Goal: Task Accomplishment & Management: Complete application form

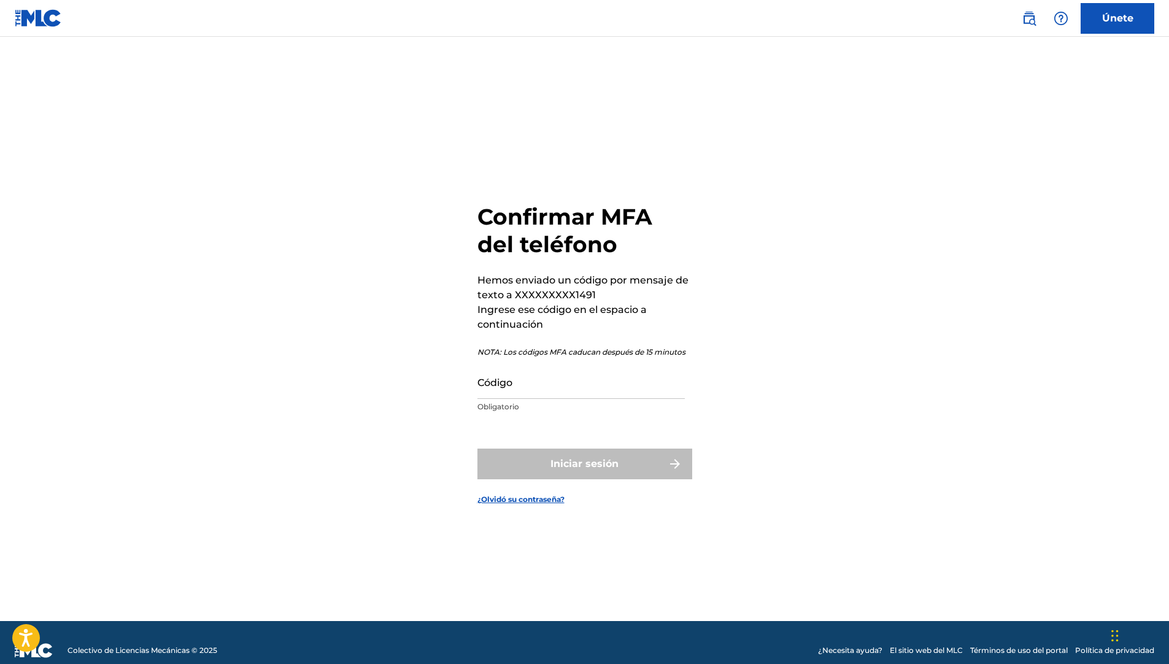
click at [575, 392] on input "Código" at bounding box center [580, 381] width 207 height 35
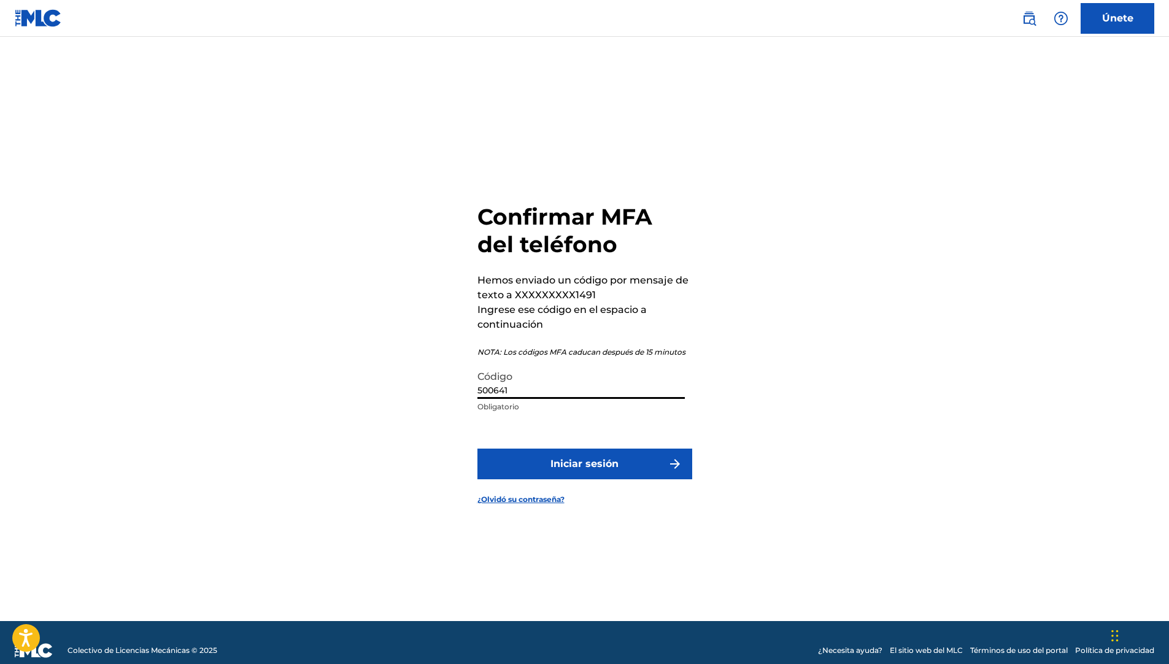
type input "500641"
click at [569, 463] on font "Iniciar sesión" at bounding box center [584, 464] width 68 height 15
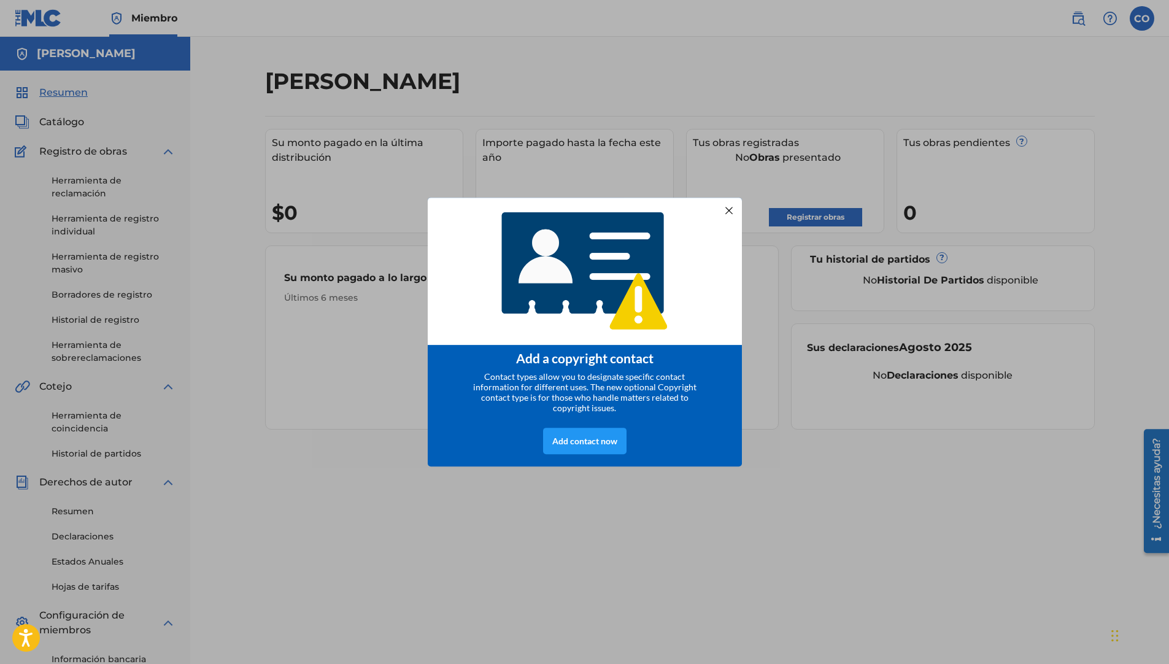
click at [730, 212] on div at bounding box center [728, 210] width 16 height 16
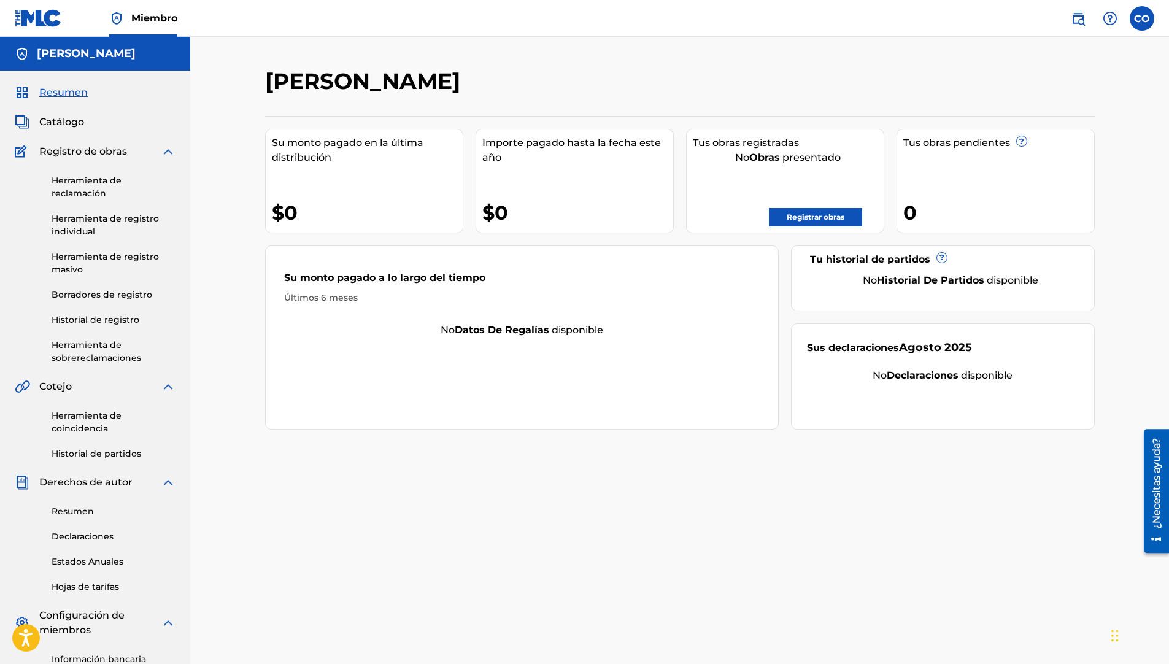
click at [156, 18] on span "Miembro" at bounding box center [154, 18] width 46 height 14
click at [129, 52] on h5 "[PERSON_NAME]" at bounding box center [86, 54] width 99 height 14
click at [75, 127] on span "Catálogo" at bounding box center [61, 122] width 45 height 15
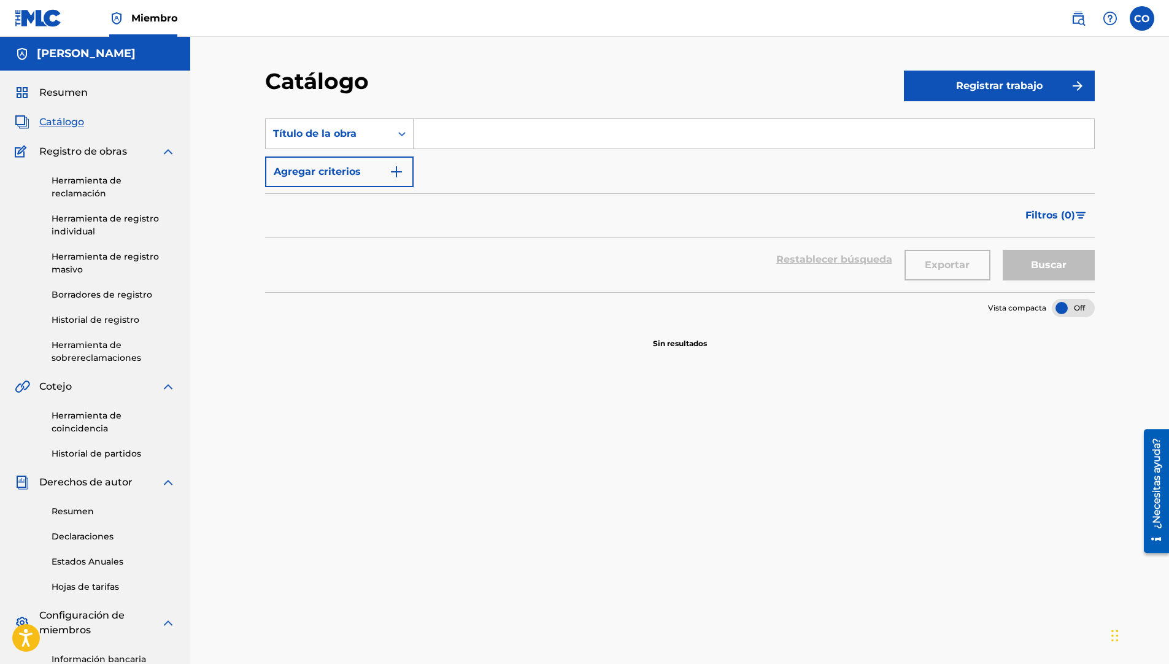
click at [120, 226] on link "Herramienta de registro individual" at bounding box center [114, 225] width 124 height 26
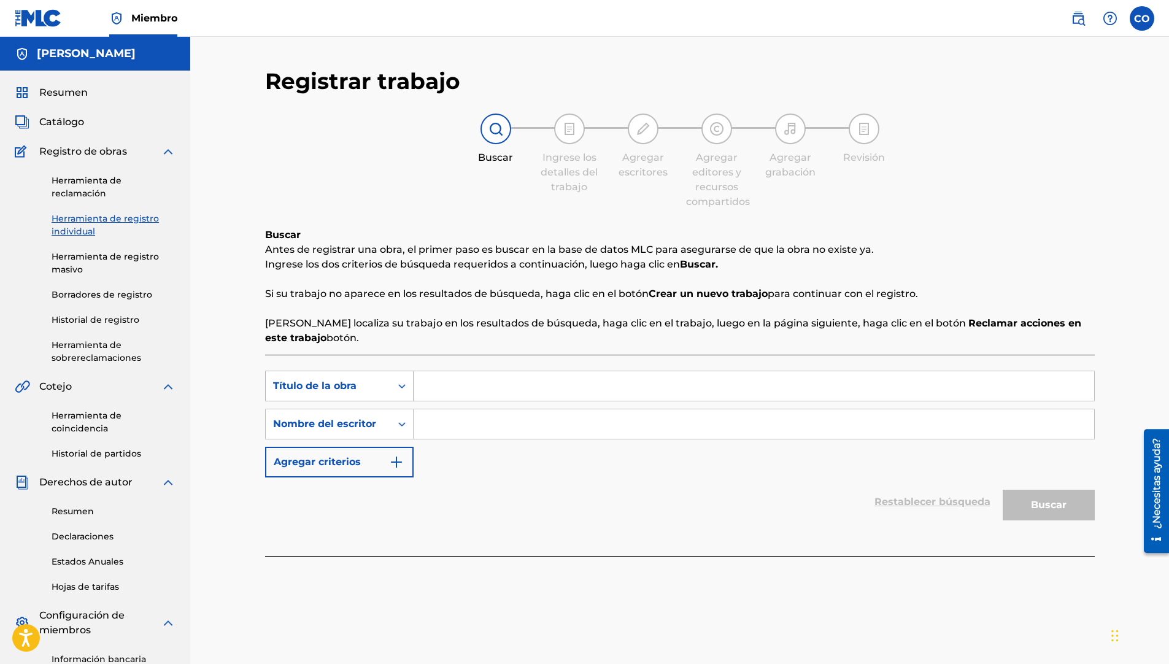
click at [372, 388] on div "Título de la obra" at bounding box center [328, 386] width 110 height 15
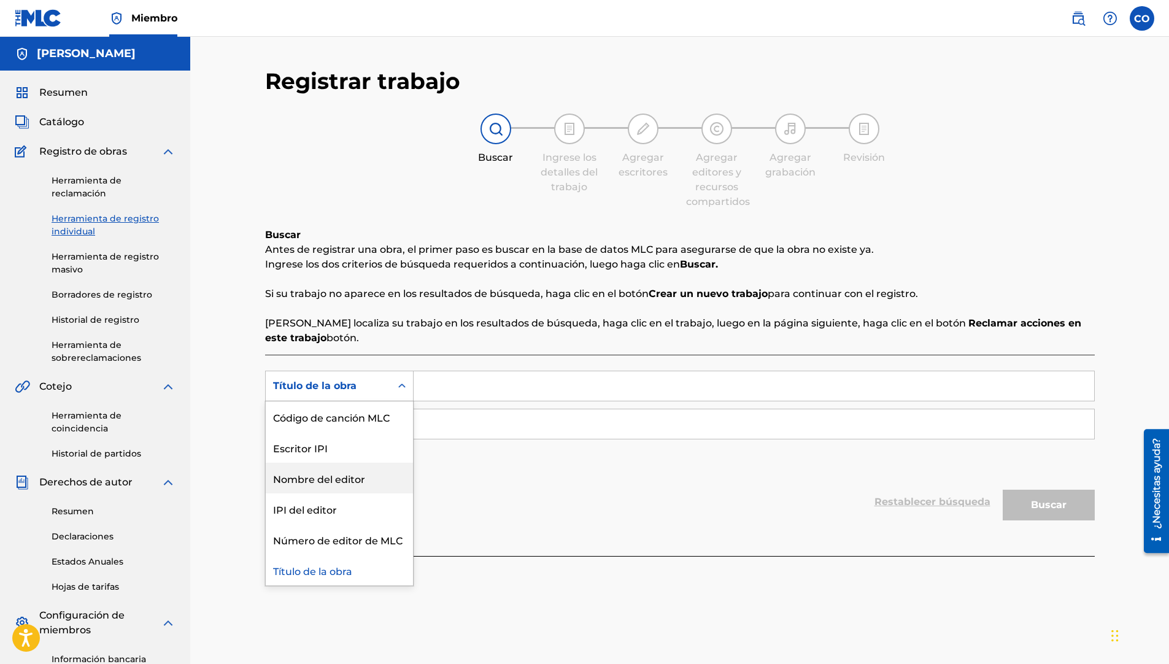
scroll to position [45, 0]
click at [463, 379] on input "Formulario de búsqueda" at bounding box center [754, 385] width 680 height 29
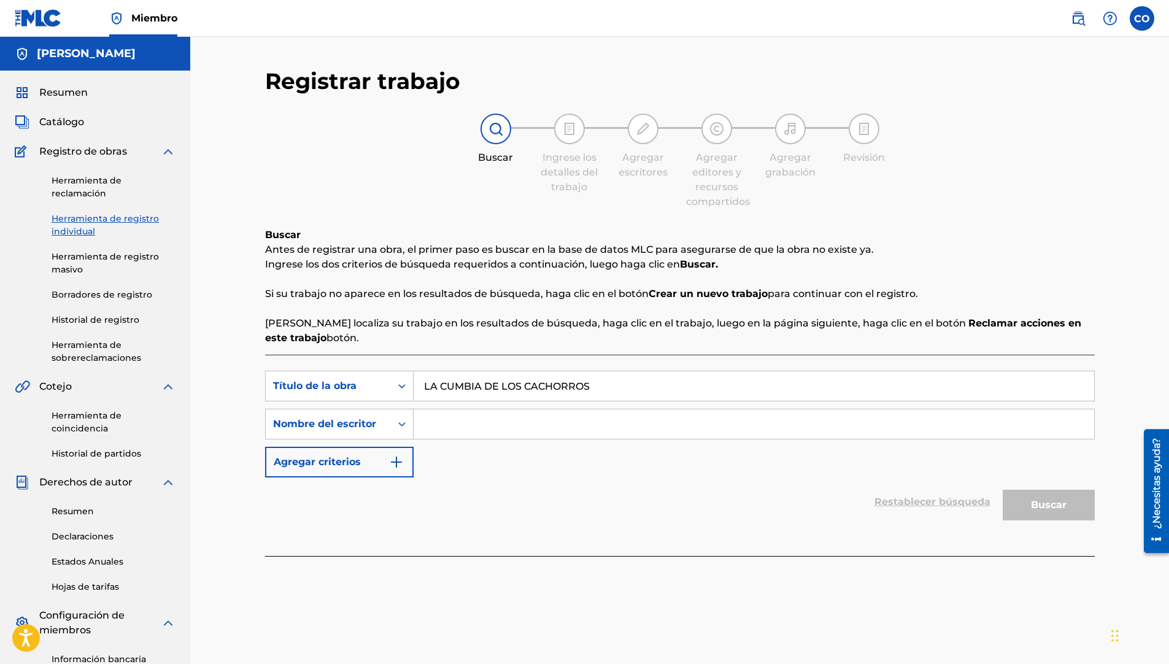
type input "LA CUMBIA DE LOS CACHORROS"
click at [469, 430] on input "Formulario de búsqueda" at bounding box center [754, 423] width 680 height 29
type input "[PERSON_NAME]"
click at [1049, 513] on button "Buscar" at bounding box center [1049, 505] width 92 height 31
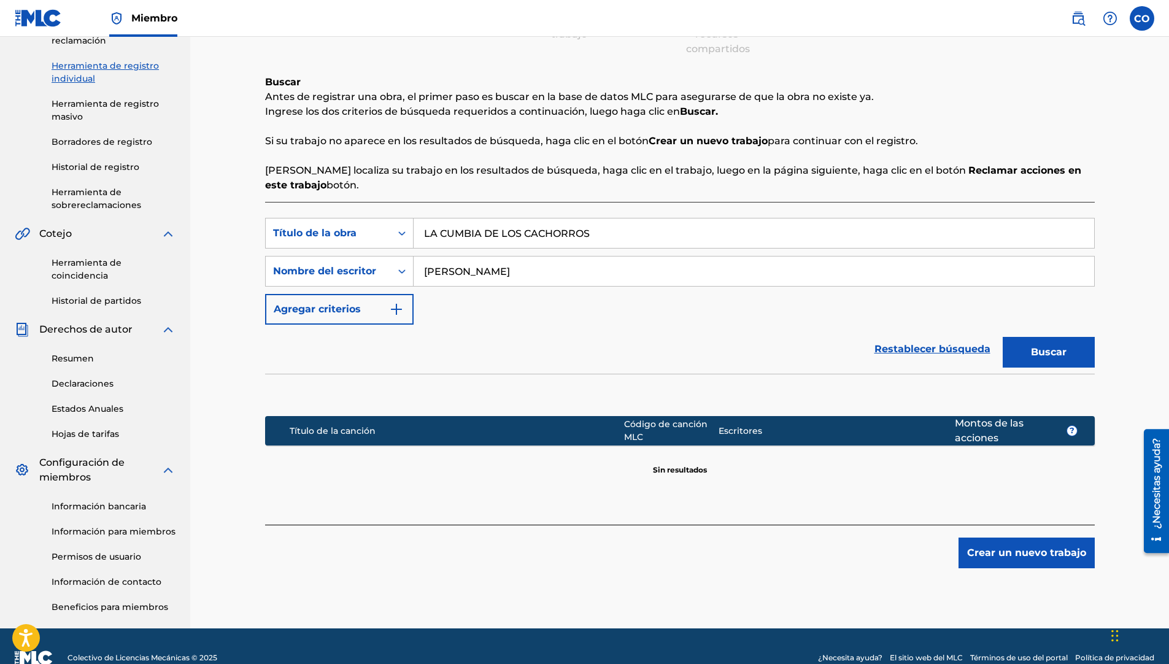
scroll to position [176, 0]
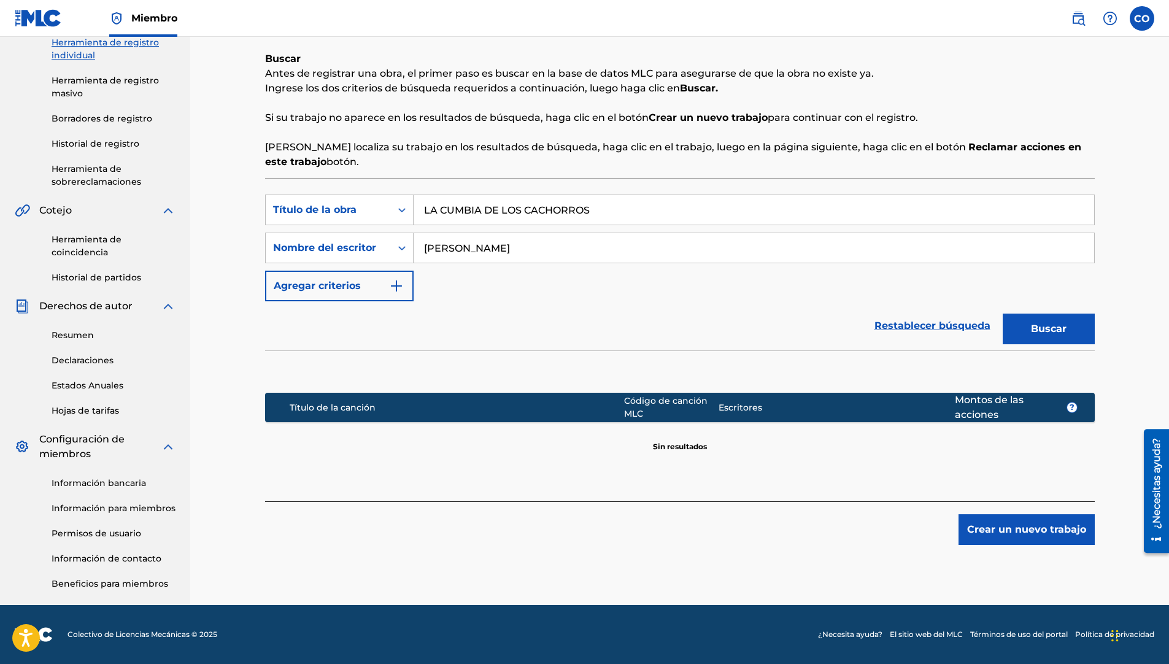
click at [1019, 536] on button "Crear un nuevo trabajo" at bounding box center [1026, 529] width 136 height 31
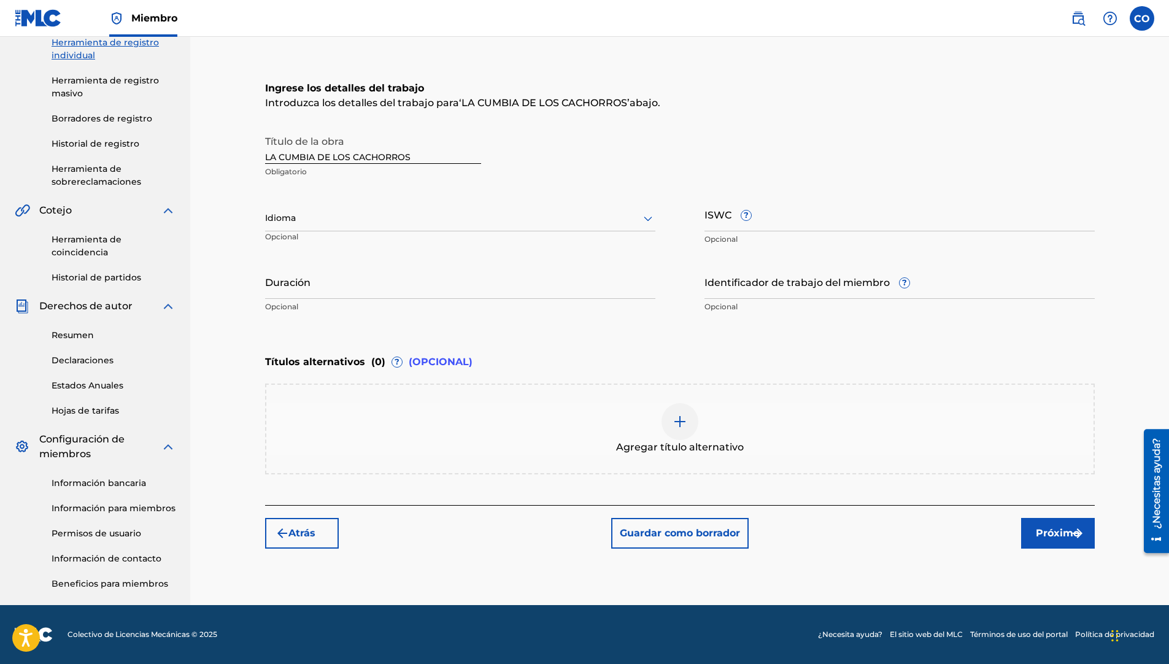
click at [428, 224] on div at bounding box center [460, 217] width 390 height 15
click at [438, 276] on div "Español" at bounding box center [460, 273] width 389 height 28
click at [381, 285] on input "Duración" at bounding box center [460, 281] width 390 height 35
type input "4"
type input "04:57"
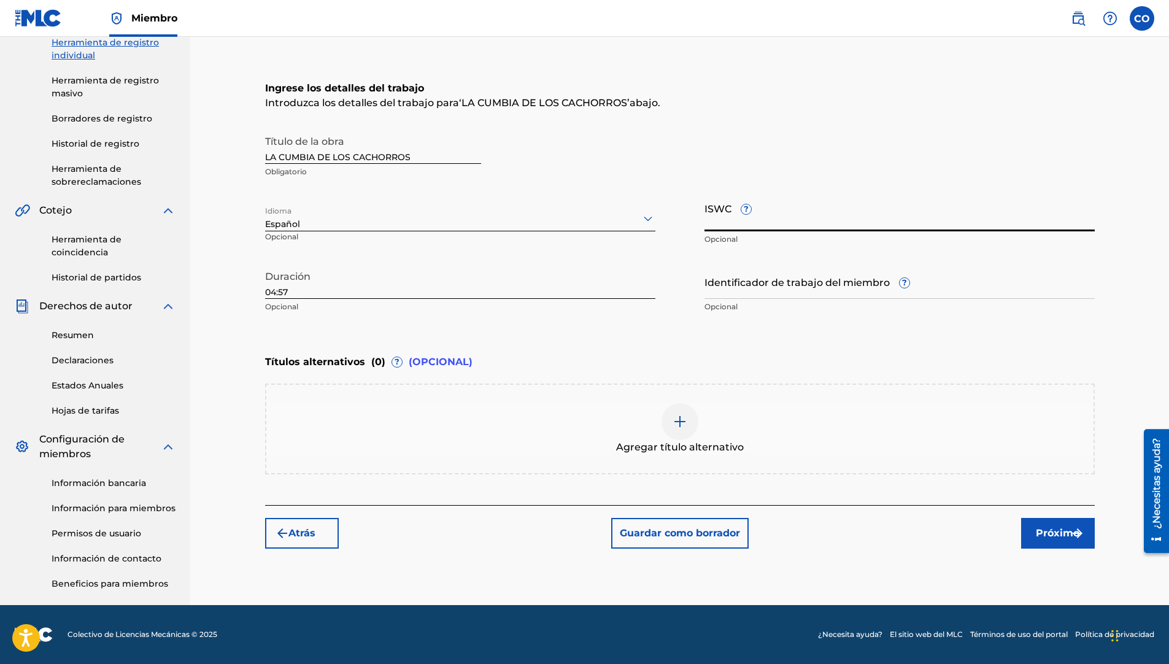
click at [801, 217] on input "ISWC ?" at bounding box center [899, 213] width 390 height 35
paste input "SE6I32414525"
type input "SE6I32414525"
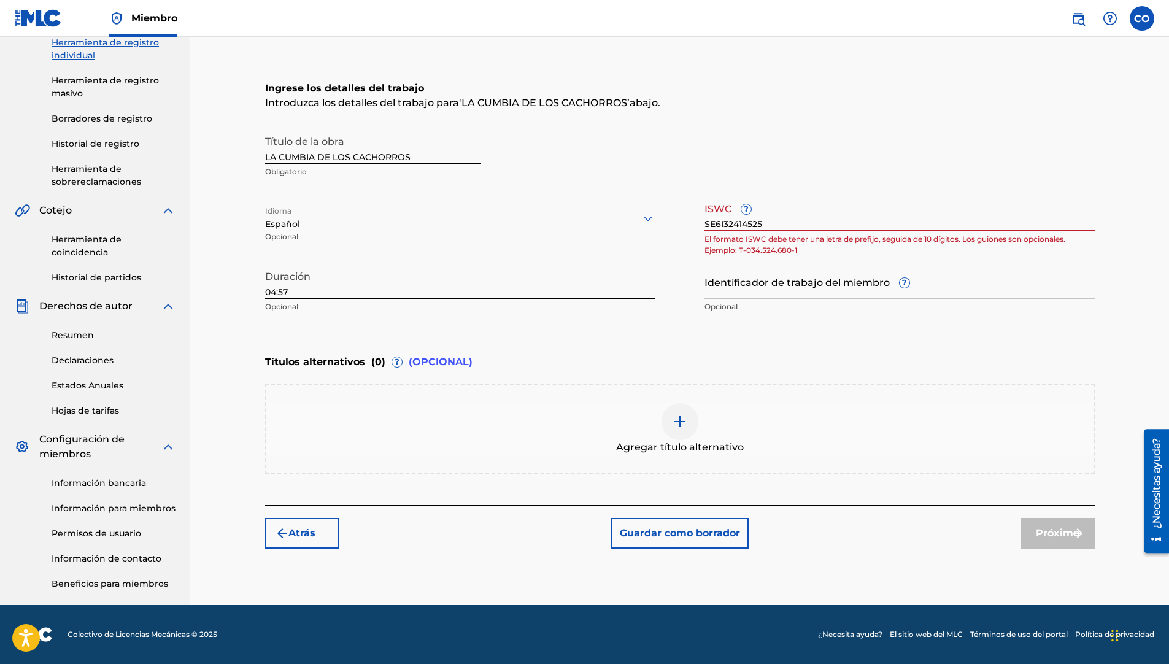
drag, startPoint x: 782, startPoint y: 221, endPoint x: 693, endPoint y: 225, distance: 89.7
click at [693, 225] on div "Título de la obra LA CUMBIA DE LOS CACHORROS Obligatorio Idioma Español Opciona…" at bounding box center [680, 224] width 830 height 190
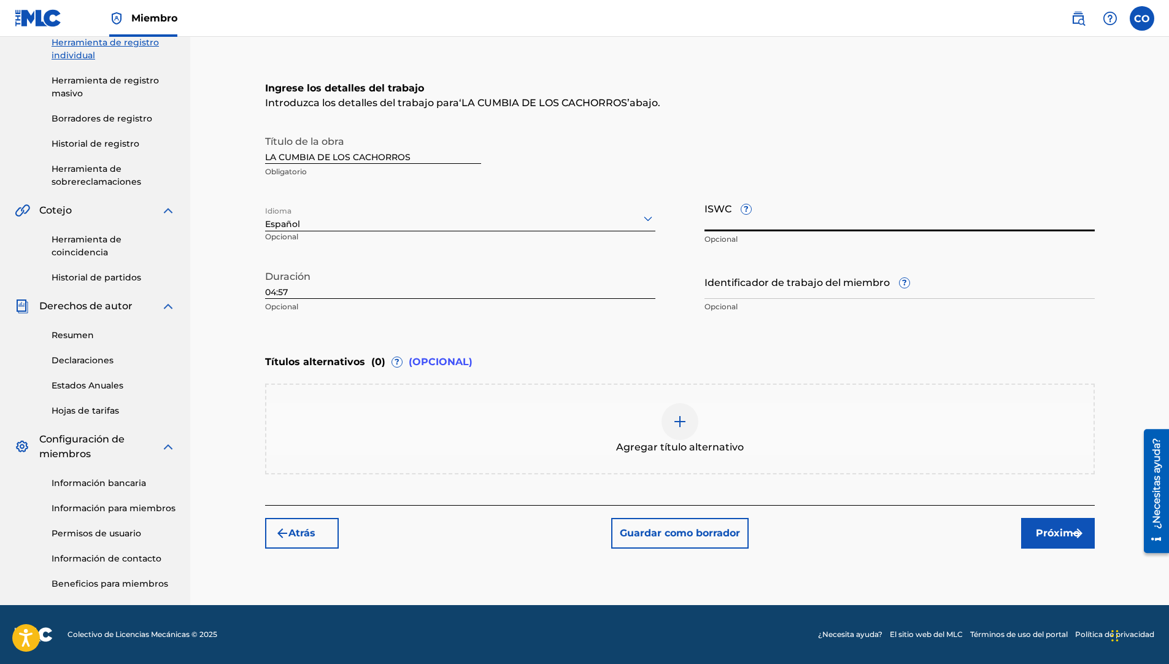
click at [681, 427] on img at bounding box center [679, 421] width 15 height 15
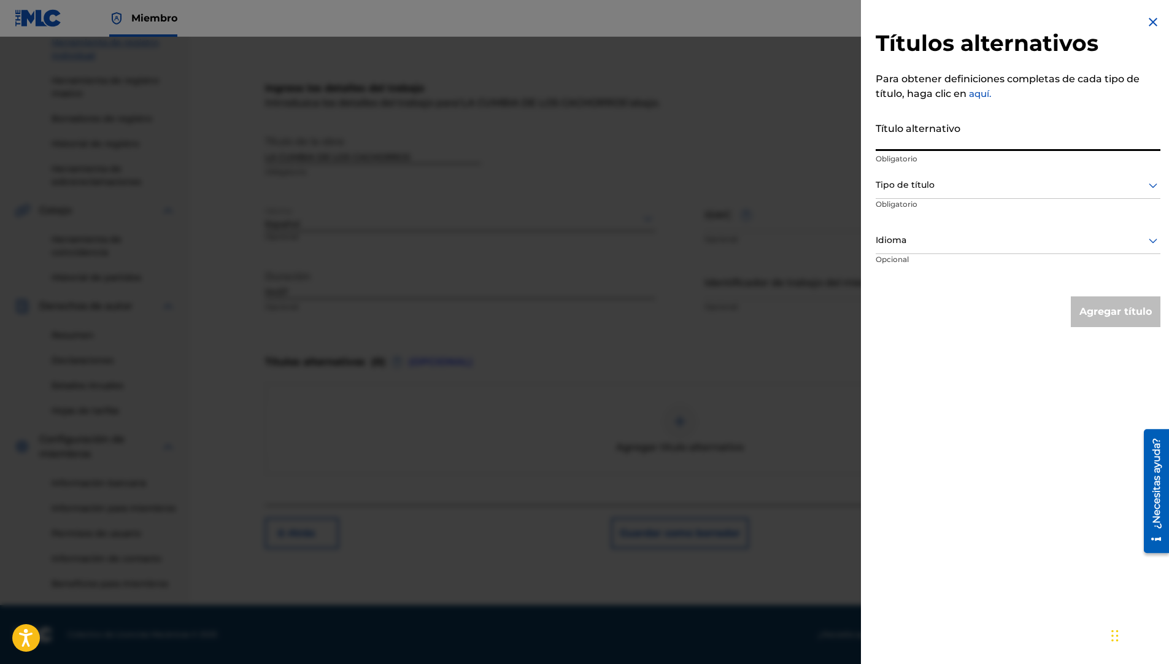
click at [994, 137] on input "Título alternativo" at bounding box center [1018, 133] width 285 height 35
type input "CACHORROS CHARLEE"
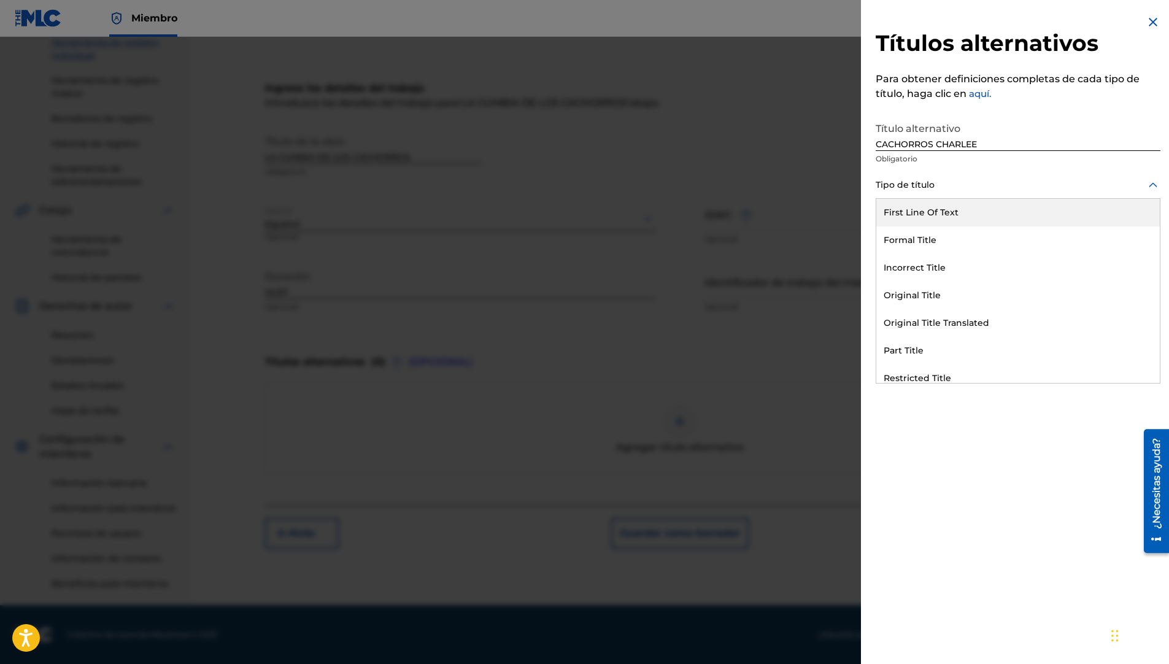
click at [995, 187] on div at bounding box center [1018, 184] width 285 height 15
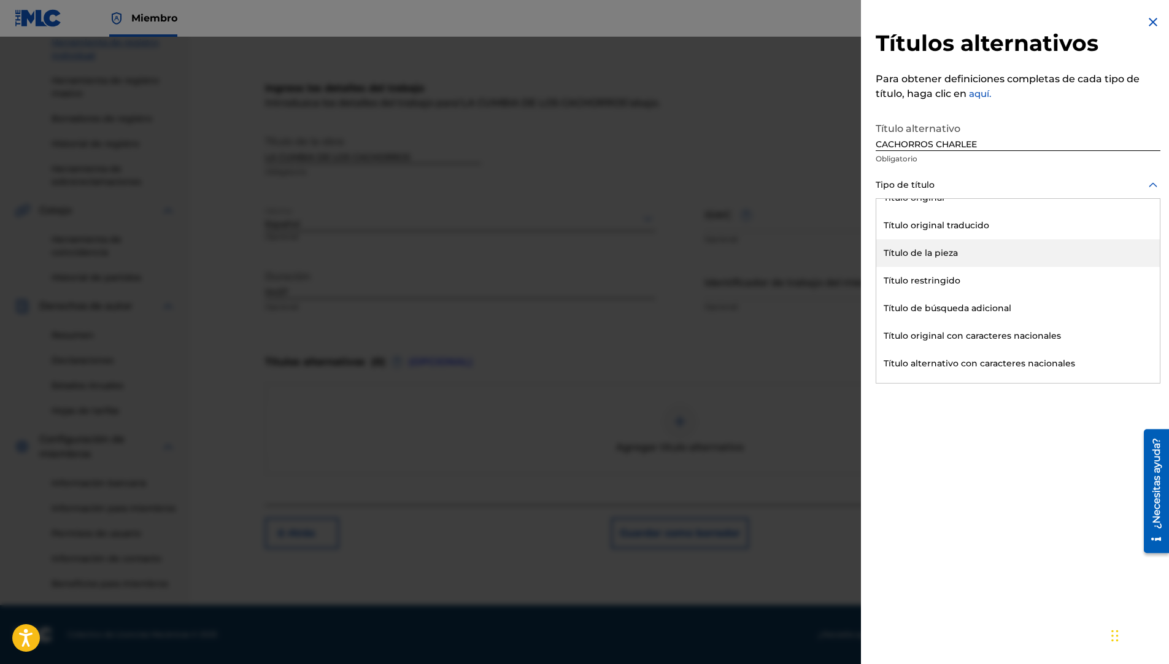
scroll to position [120, 0]
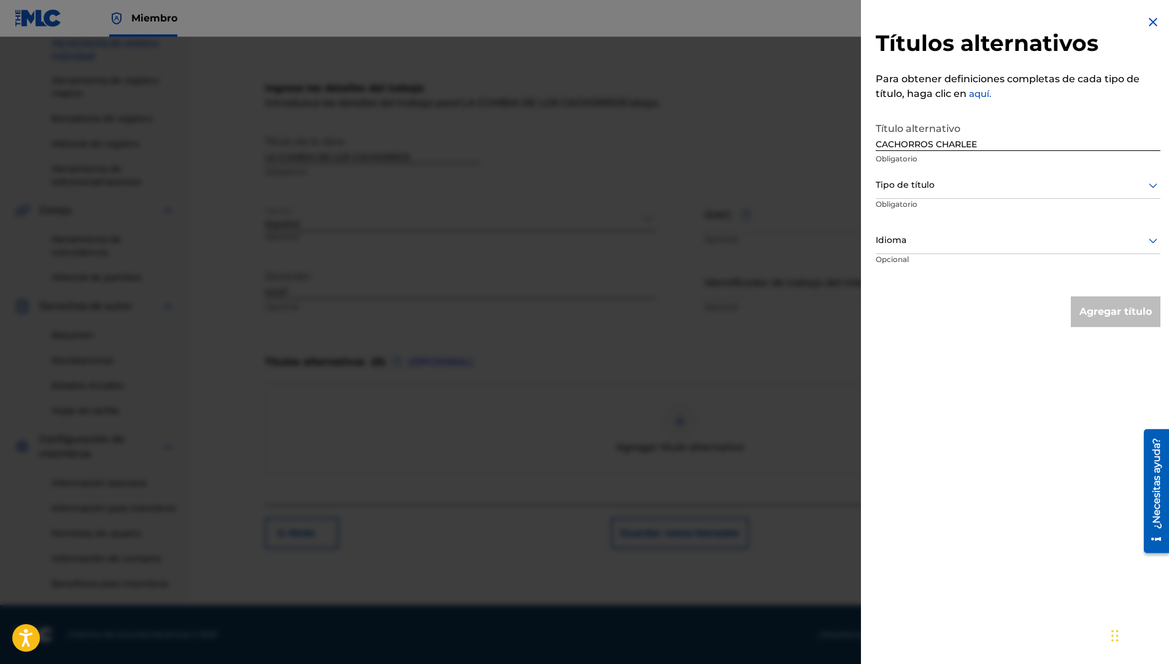
click at [1063, 440] on div "Títulos alternativos Para obtener definiciones completas de cada tipo de título…" at bounding box center [1018, 332] width 314 height 664
click at [1147, 23] on img at bounding box center [1153, 22] width 15 height 15
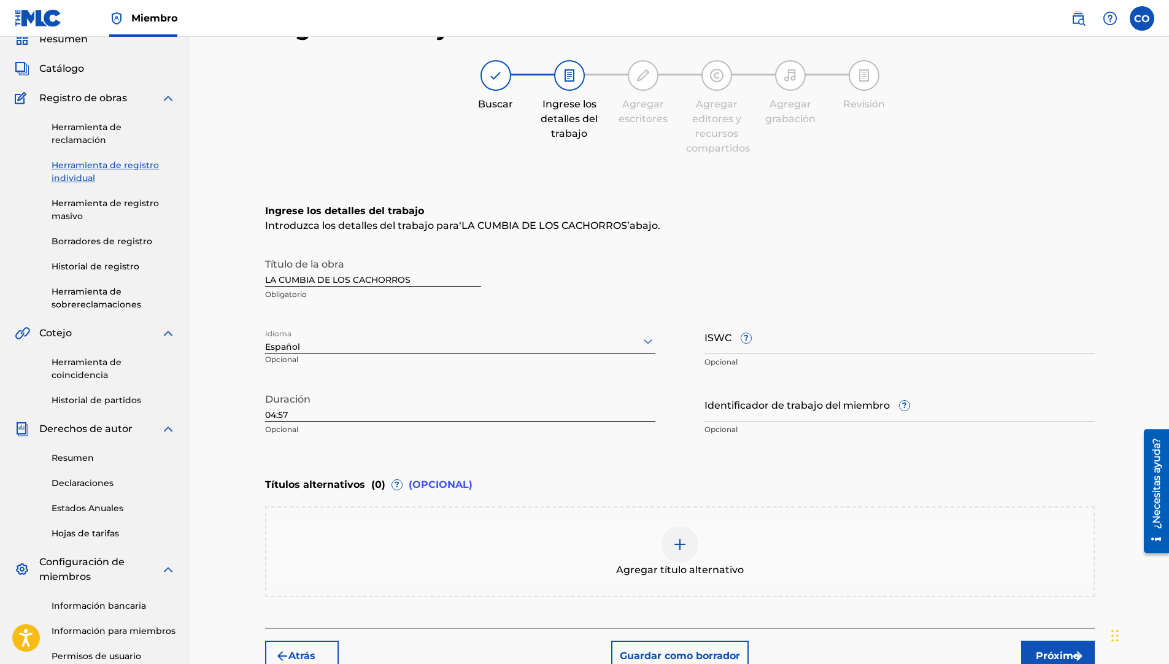
scroll to position [176, 0]
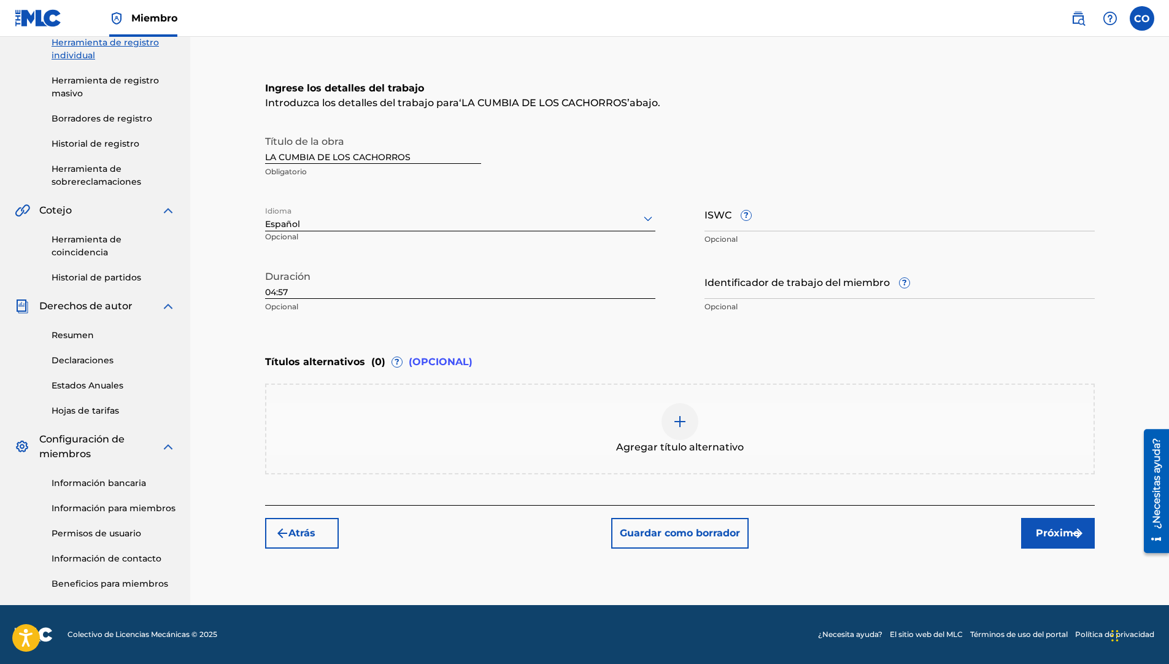
click at [1063, 540] on font "Próximo" at bounding box center [1058, 533] width 44 height 15
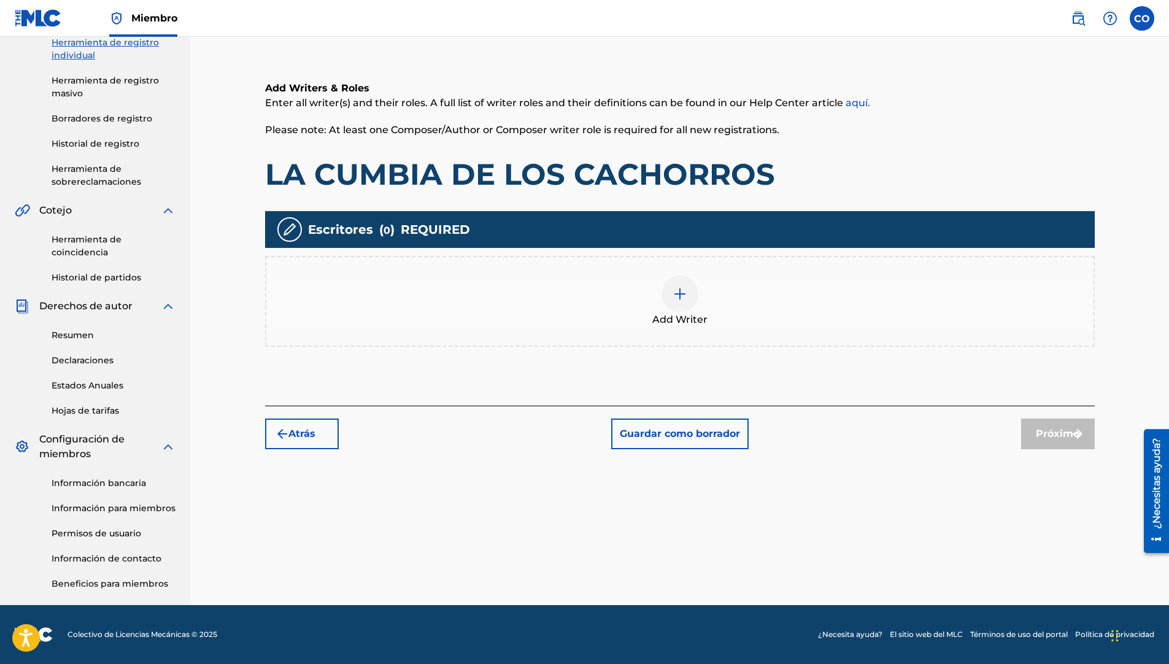
scroll to position [55, 0]
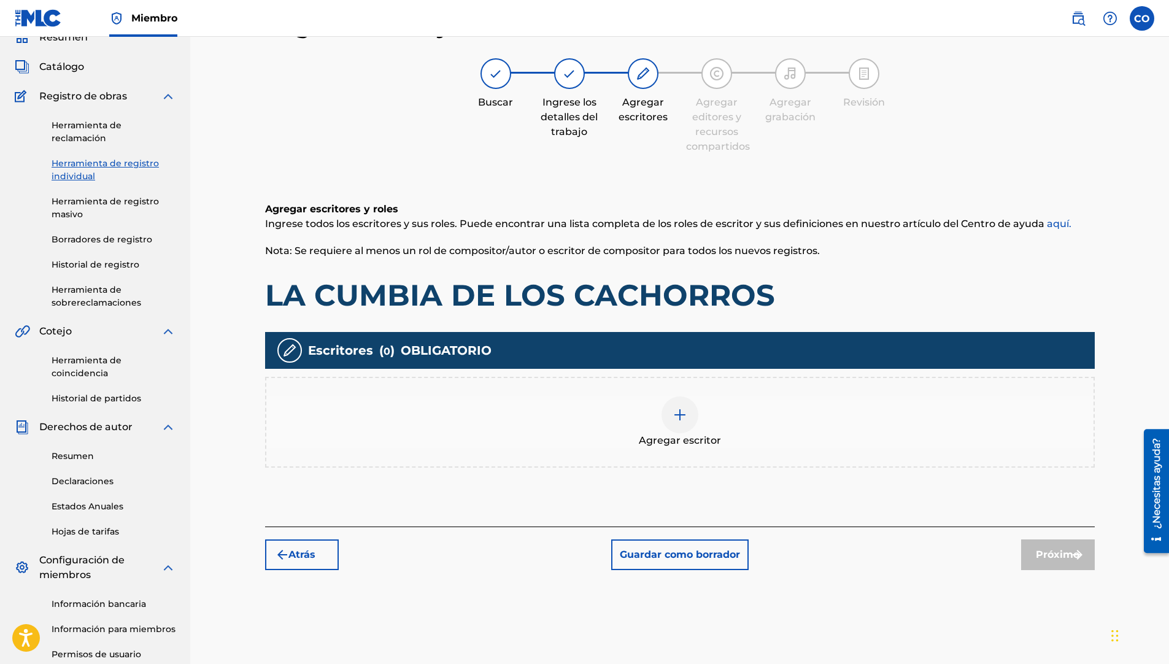
click at [682, 409] on img at bounding box center [679, 414] width 15 height 15
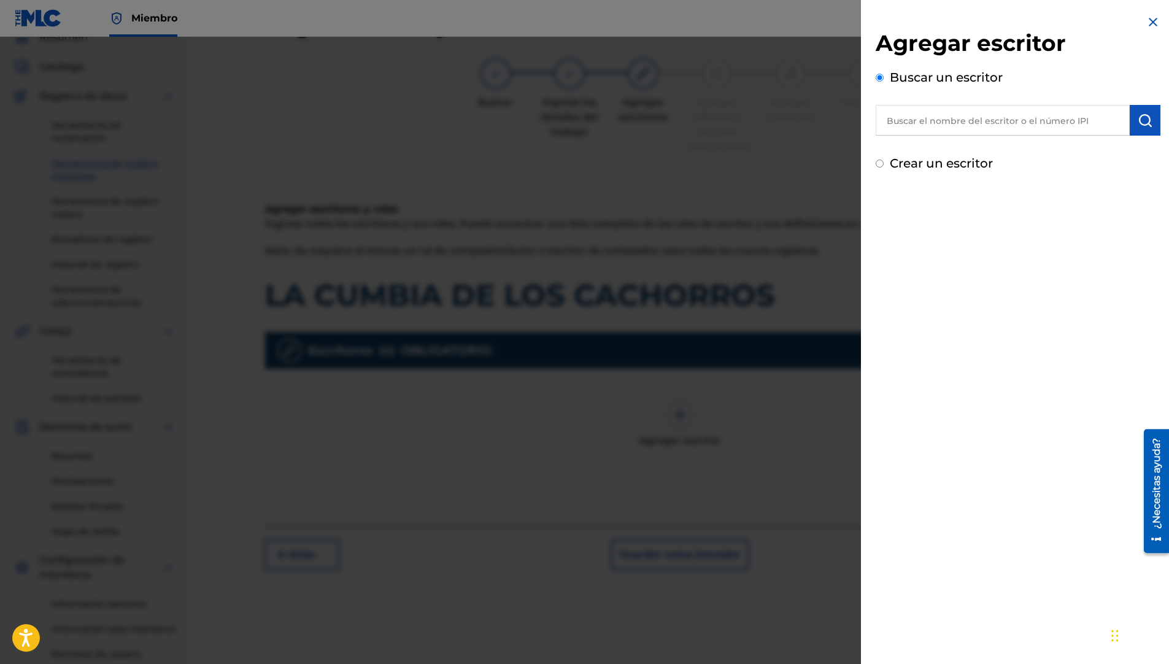
click at [1008, 115] on input "text" at bounding box center [1003, 120] width 254 height 31
type input "[PERSON_NAME]"
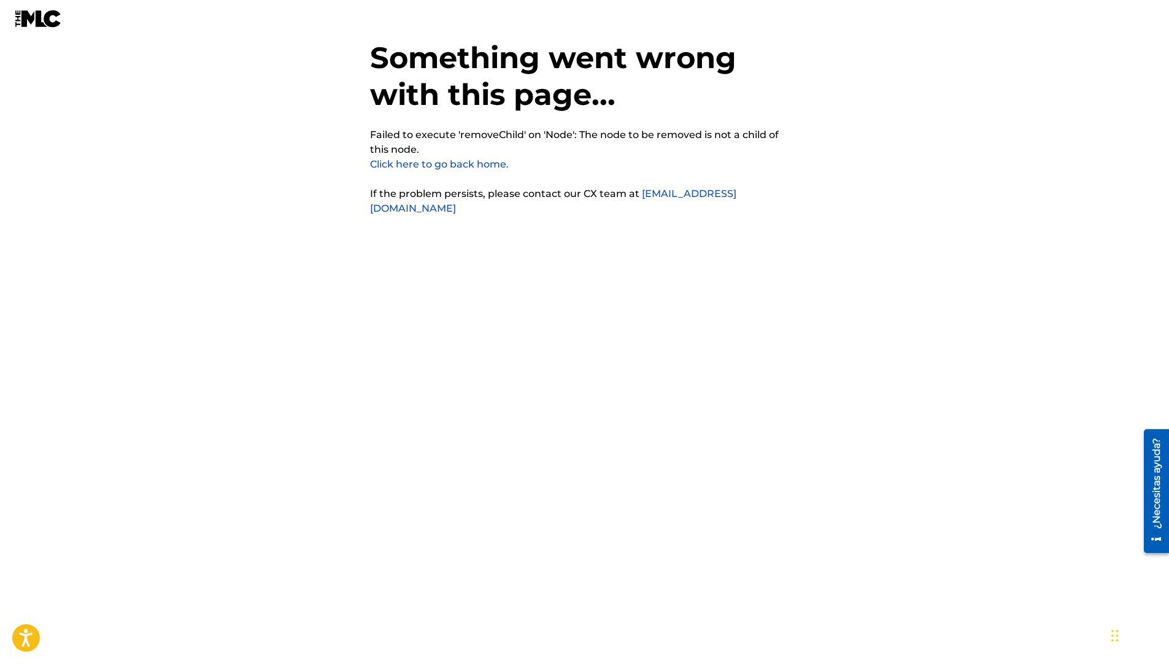
scroll to position [31, 0]
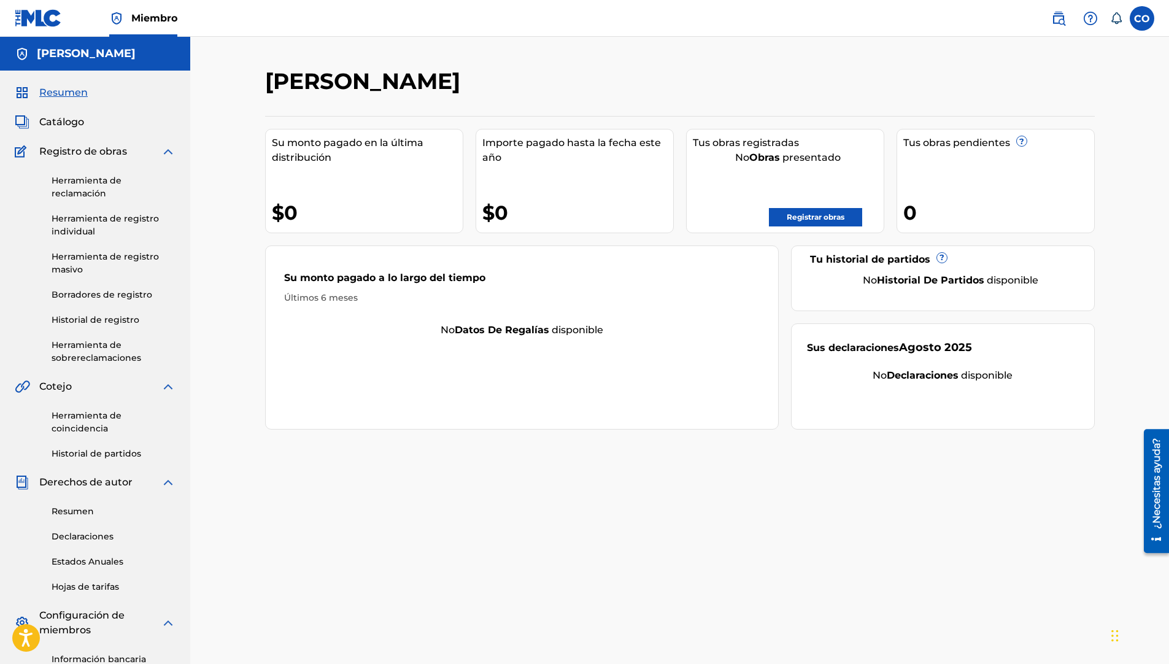
click at [129, 189] on link "Herramienta de reclamación" at bounding box center [114, 187] width 124 height 26
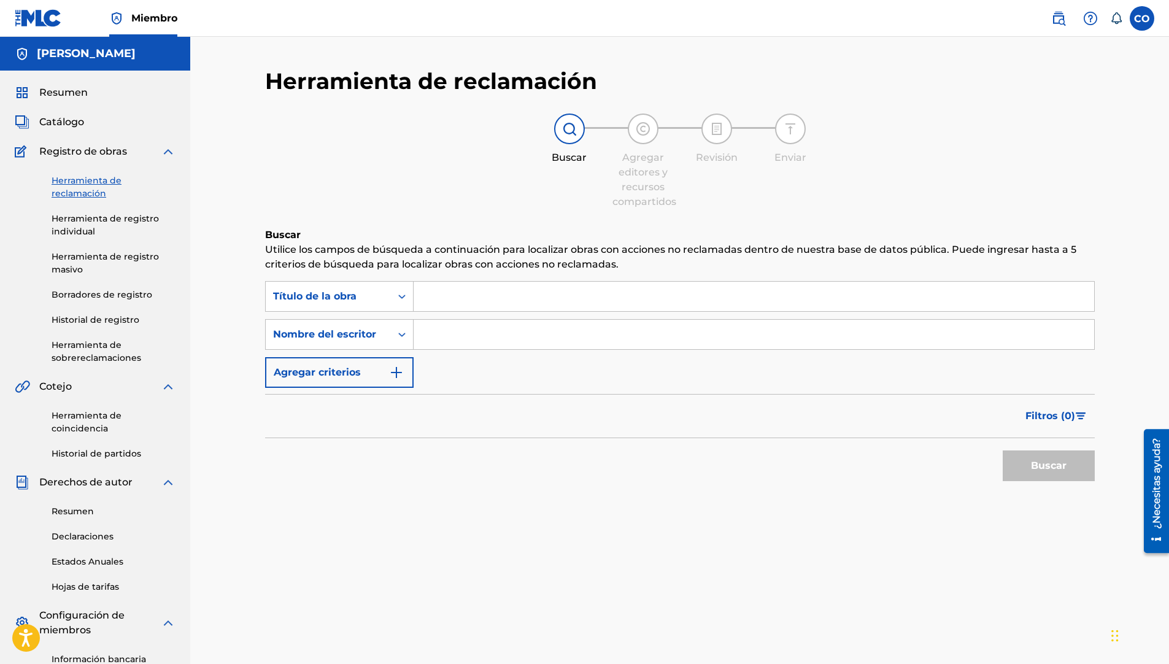
click at [452, 306] on input "Formulario de búsqueda" at bounding box center [754, 296] width 680 height 29
type input "LA CUMBIA DE LOS CACHORROS"
click at [636, 333] on input "Formulario de búsqueda" at bounding box center [754, 334] width 680 height 29
type input "[PERSON_NAME]"
click at [1060, 462] on button "Buscar" at bounding box center [1049, 465] width 92 height 31
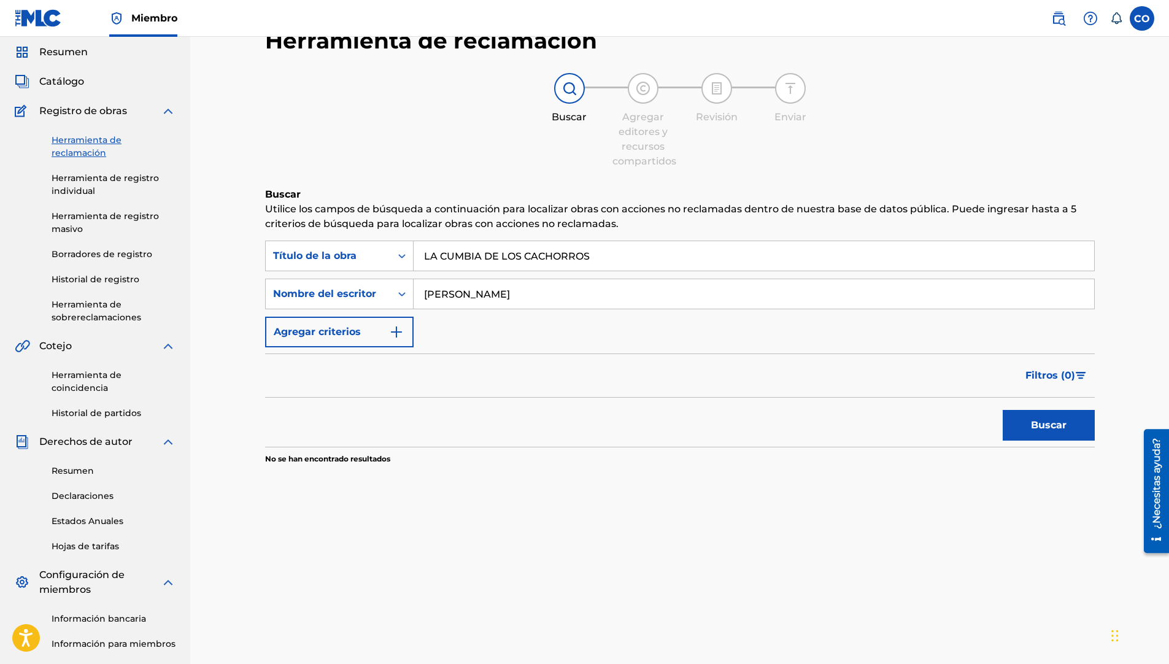
scroll to position [61, 0]
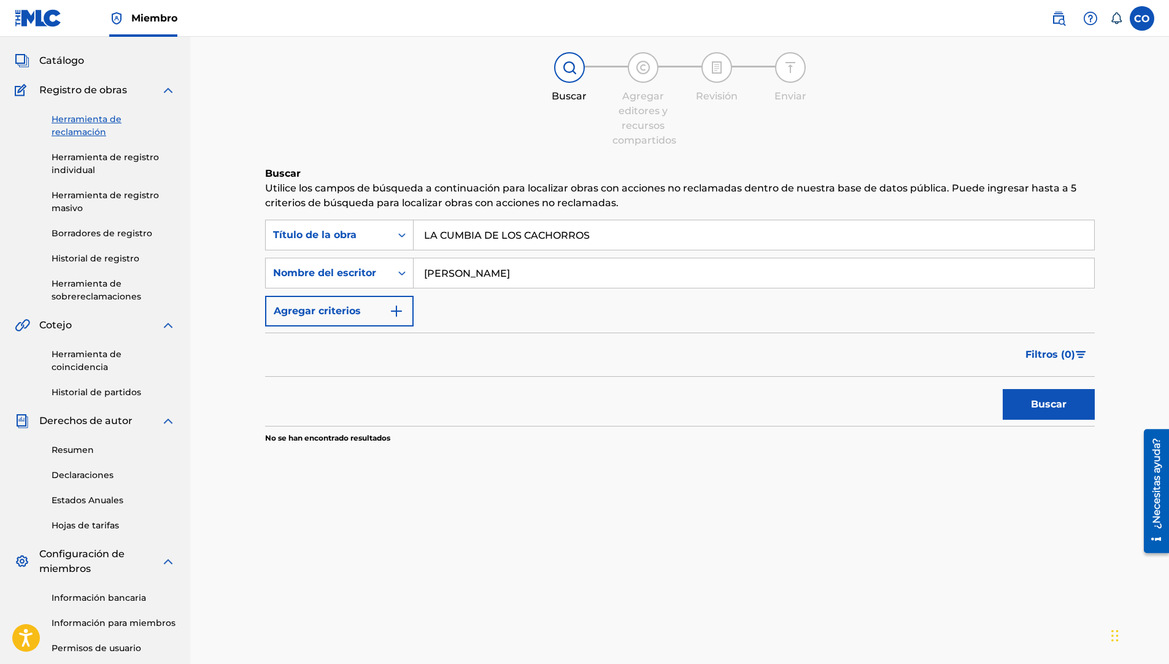
drag, startPoint x: 625, startPoint y: 282, endPoint x: 418, endPoint y: 284, distance: 206.8
click at [418, 284] on input "[PERSON_NAME]" at bounding box center [754, 272] width 680 height 29
drag, startPoint x: 617, startPoint y: 239, endPoint x: 417, endPoint y: 247, distance: 200.8
click at [417, 247] on input "LA CUMBIA DE LOS CACHORROS" at bounding box center [754, 234] width 680 height 29
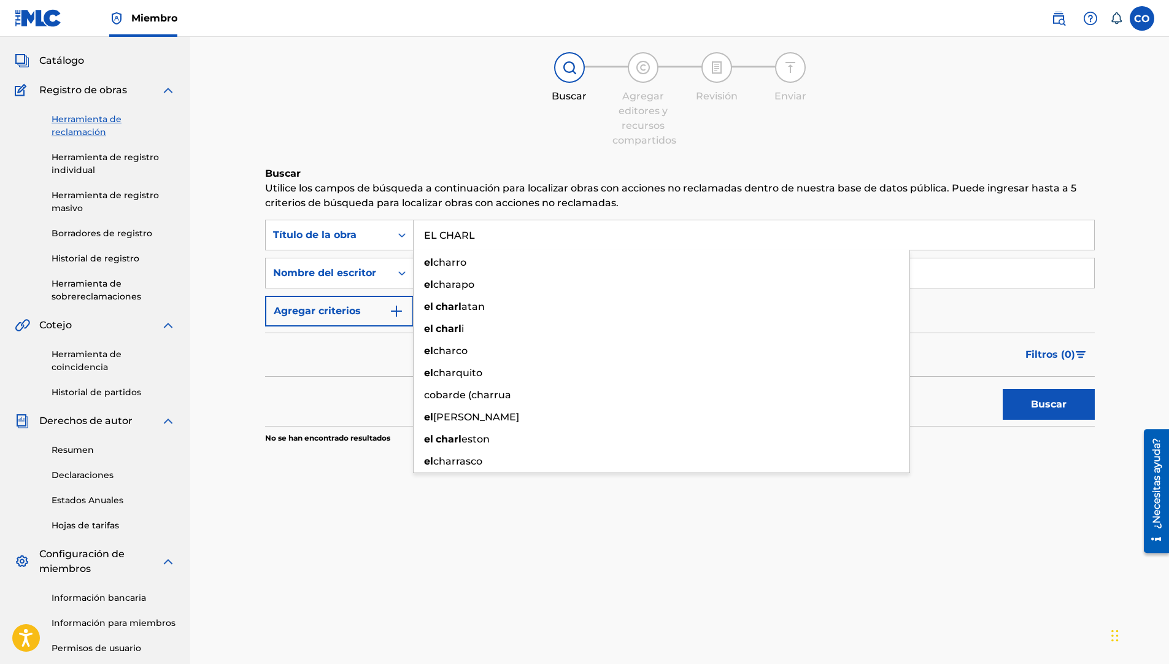
type input "EL CHARLE"
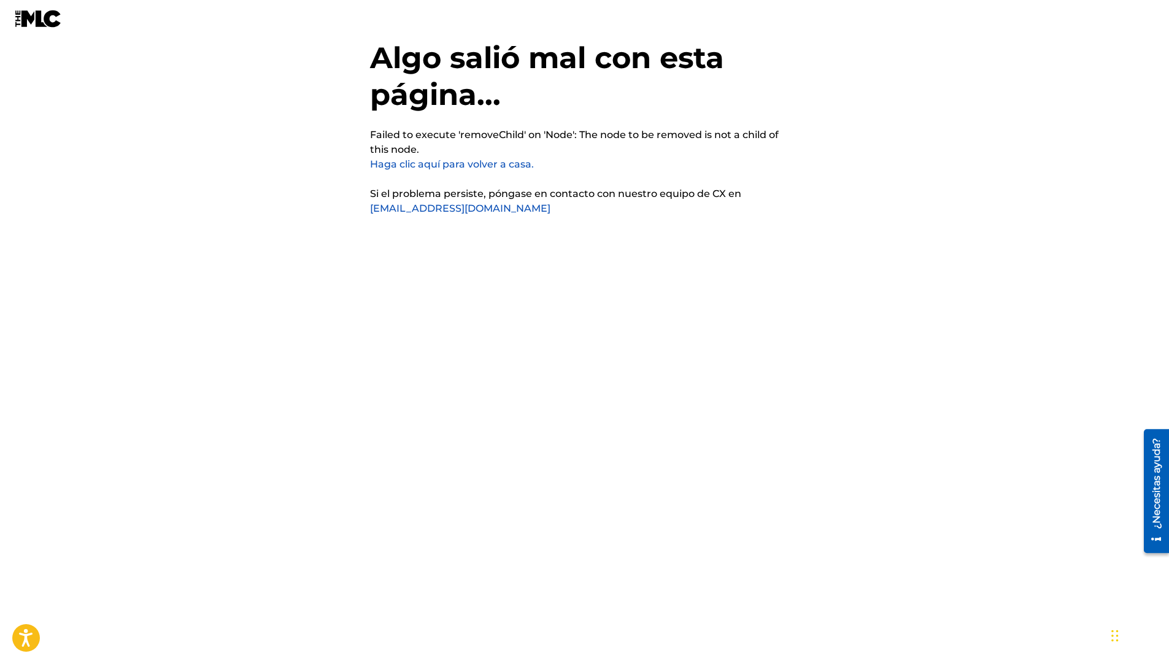
click at [460, 165] on link "Haga clic aquí para volver a casa." at bounding box center [452, 164] width 164 height 12
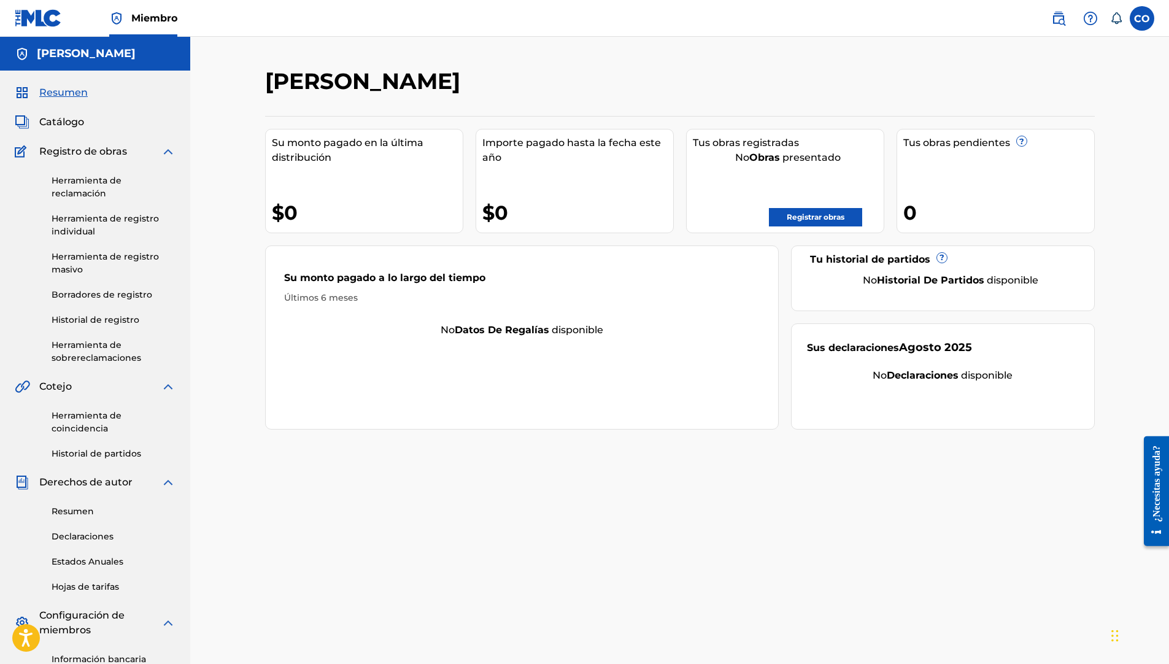
click at [163, 11] on span "Miembro" at bounding box center [154, 18] width 46 height 14
click at [29, 17] on img at bounding box center [38, 18] width 47 height 18
click at [1137, 24] on label at bounding box center [1142, 18] width 25 height 25
click at [1142, 18] on input "CO Carlos Alberto Ortiz Zaragoza carlos_aoz@hotmail.com Notification Preference…" at bounding box center [1142, 18] width 0 height 0
click at [1137, 24] on div "CO CO Carlos Alberto Ortiz Zaragoza carlos_aoz@hotmail.com Notification Prefere…" at bounding box center [1142, 18] width 25 height 25
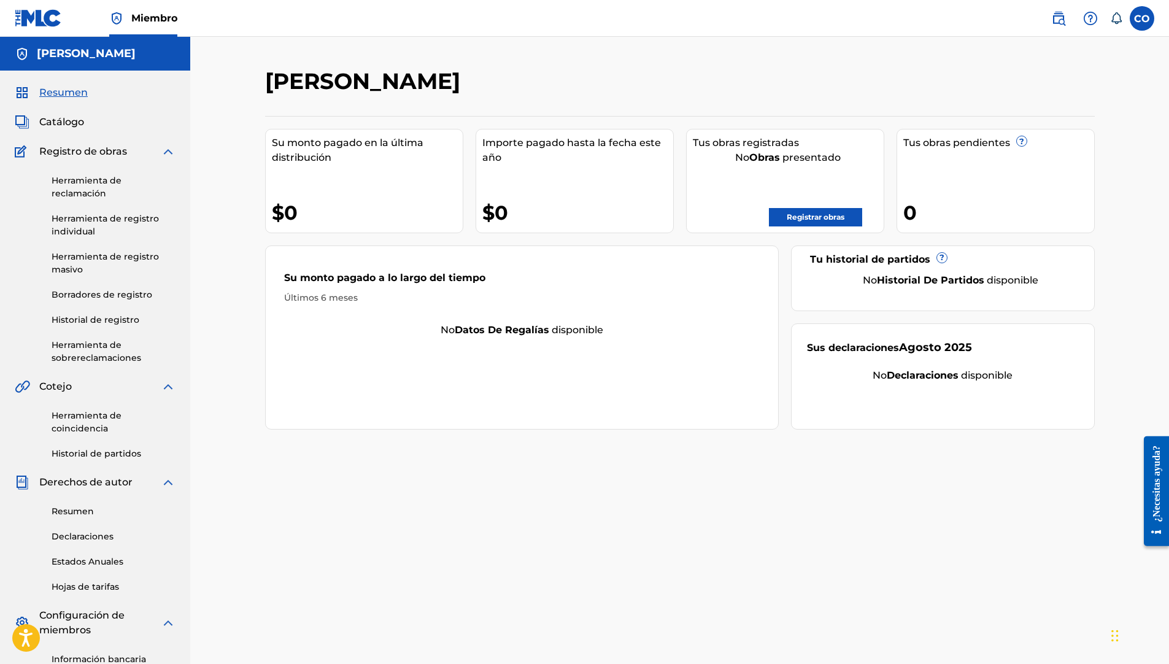
click at [125, 260] on link "Herramienta de registro masivo" at bounding box center [114, 263] width 124 height 26
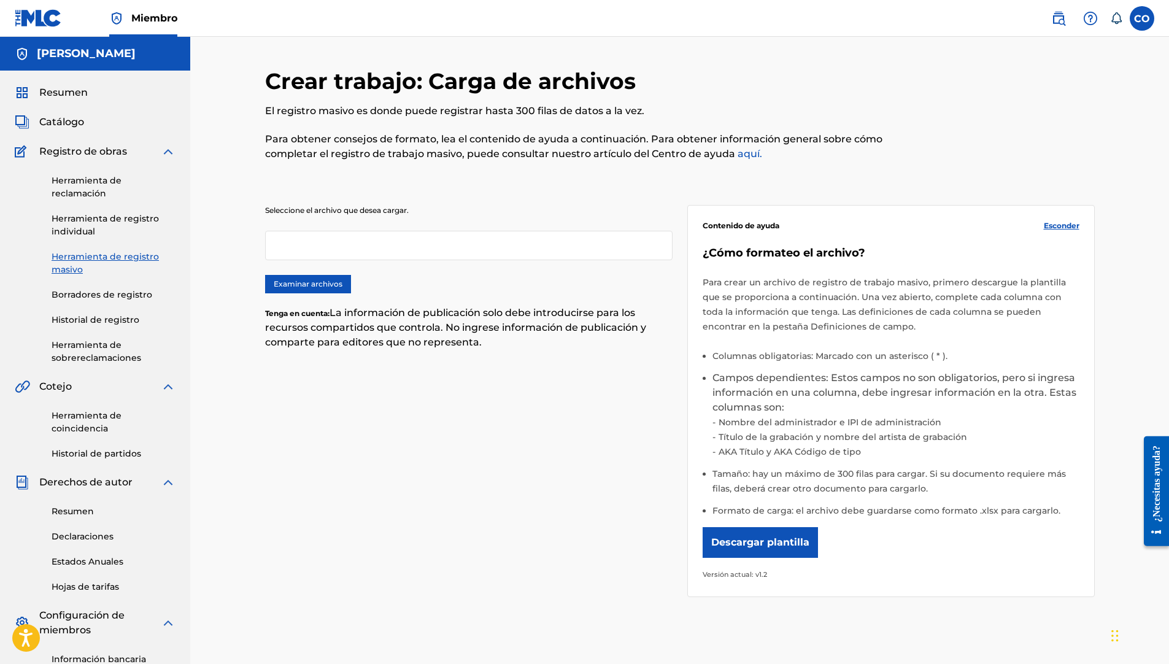
click at [117, 300] on link "Borradores de registro" at bounding box center [114, 294] width 124 height 13
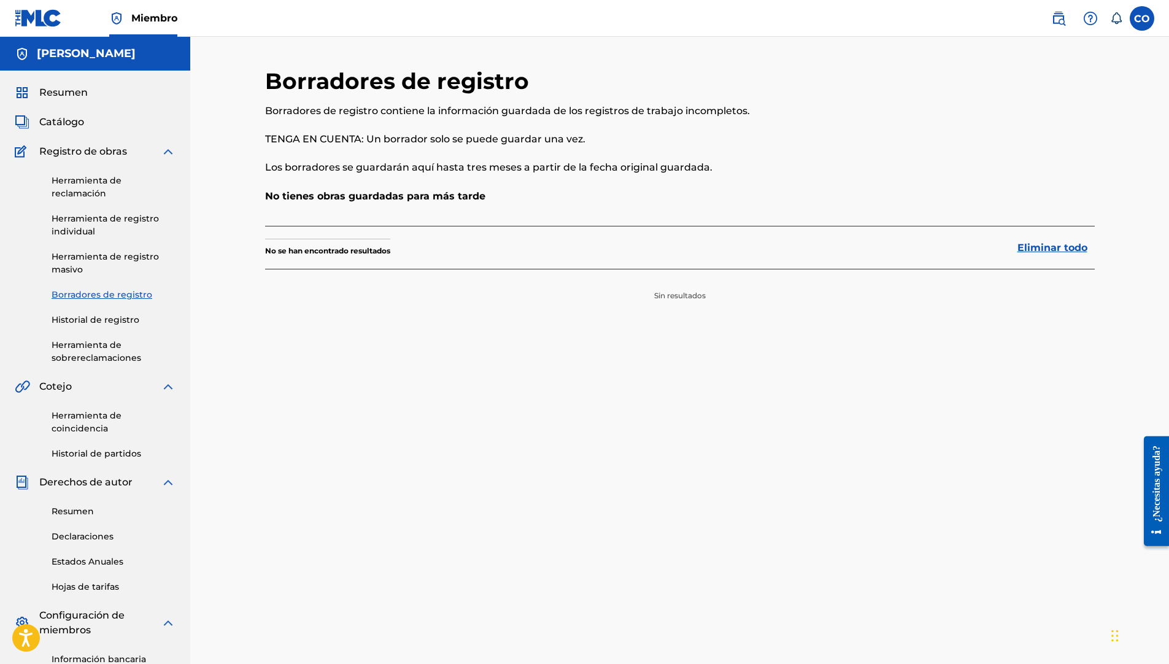
click at [121, 224] on link "Herramienta de registro individual" at bounding box center [114, 225] width 124 height 26
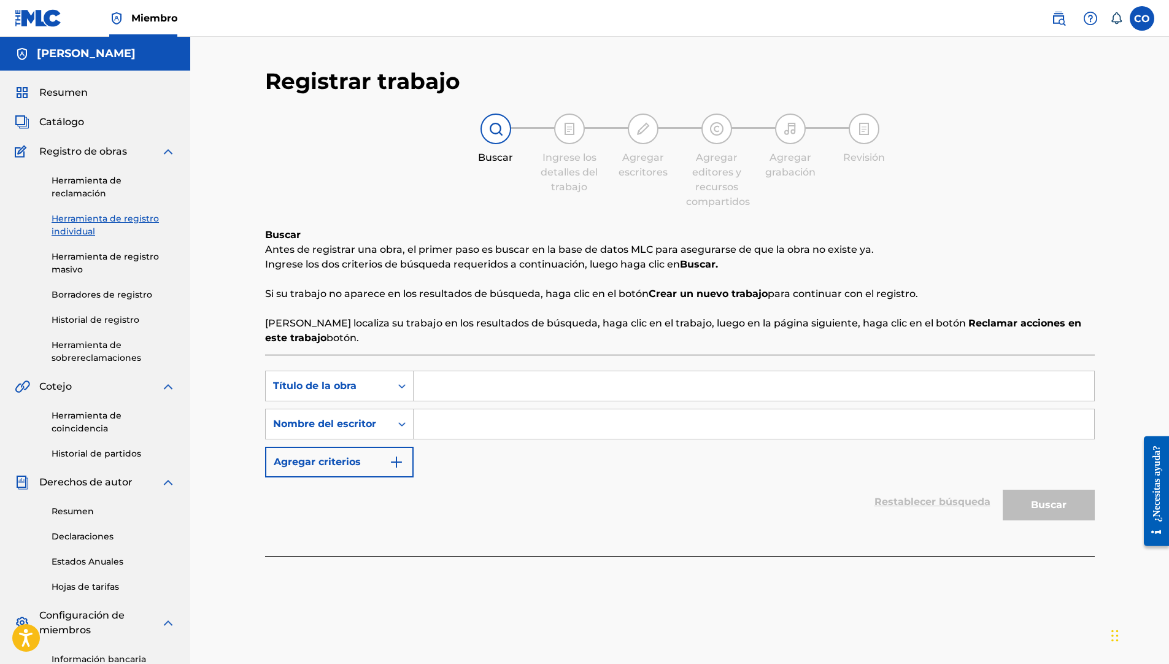
click at [442, 387] on input "Formulario de búsqueda" at bounding box center [754, 385] width 680 height 29
type input "EL GUASON"
click at [480, 417] on input "Formulario de búsqueda" at bounding box center [754, 423] width 680 height 29
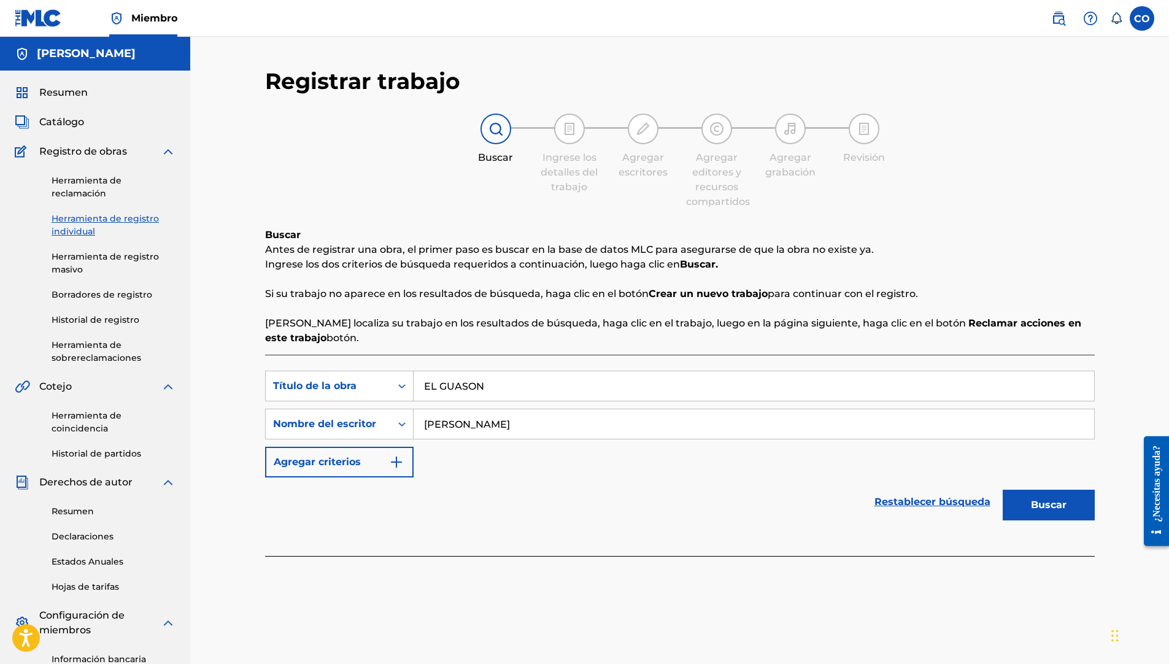
type input "[PERSON_NAME]"
click at [1066, 509] on button "Buscar" at bounding box center [1049, 505] width 92 height 31
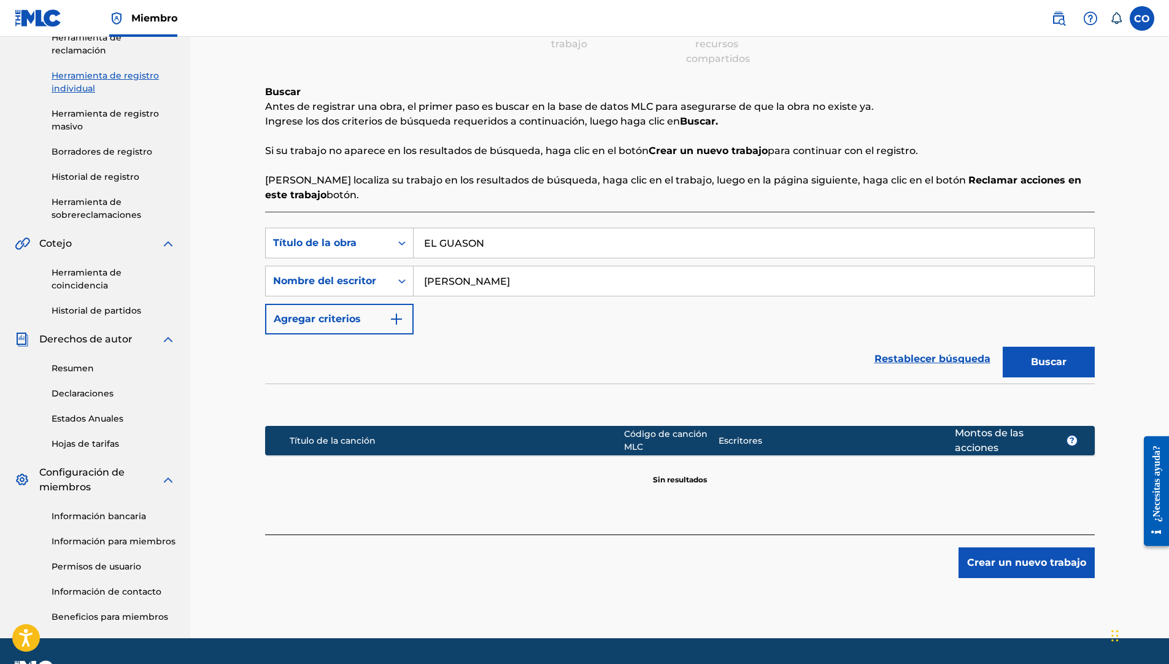
scroll to position [115, 0]
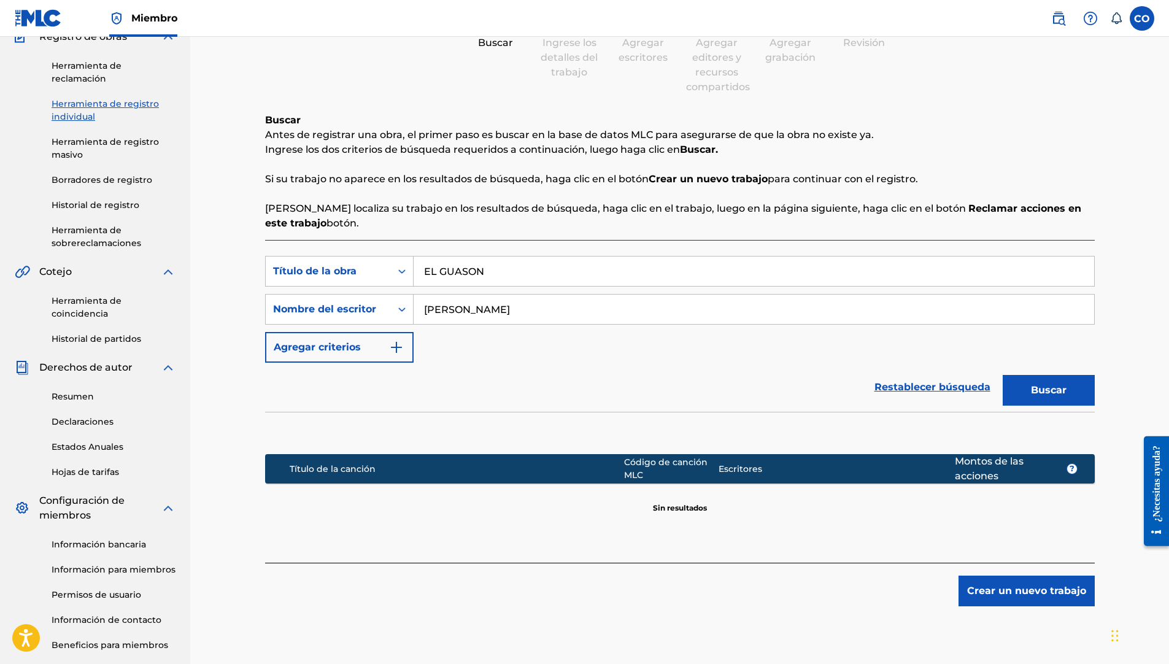
drag, startPoint x: 497, startPoint y: 272, endPoint x: 425, endPoint y: 269, distance: 72.5
click at [425, 269] on input "EL GUASON" at bounding box center [754, 270] width 680 height 29
click at [1003, 375] on button "Buscar" at bounding box center [1049, 390] width 92 height 31
drag, startPoint x: 503, startPoint y: 272, endPoint x: 415, endPoint y: 260, distance: 88.6
click at [416, 260] on input "INICIALES JA" at bounding box center [754, 270] width 680 height 29
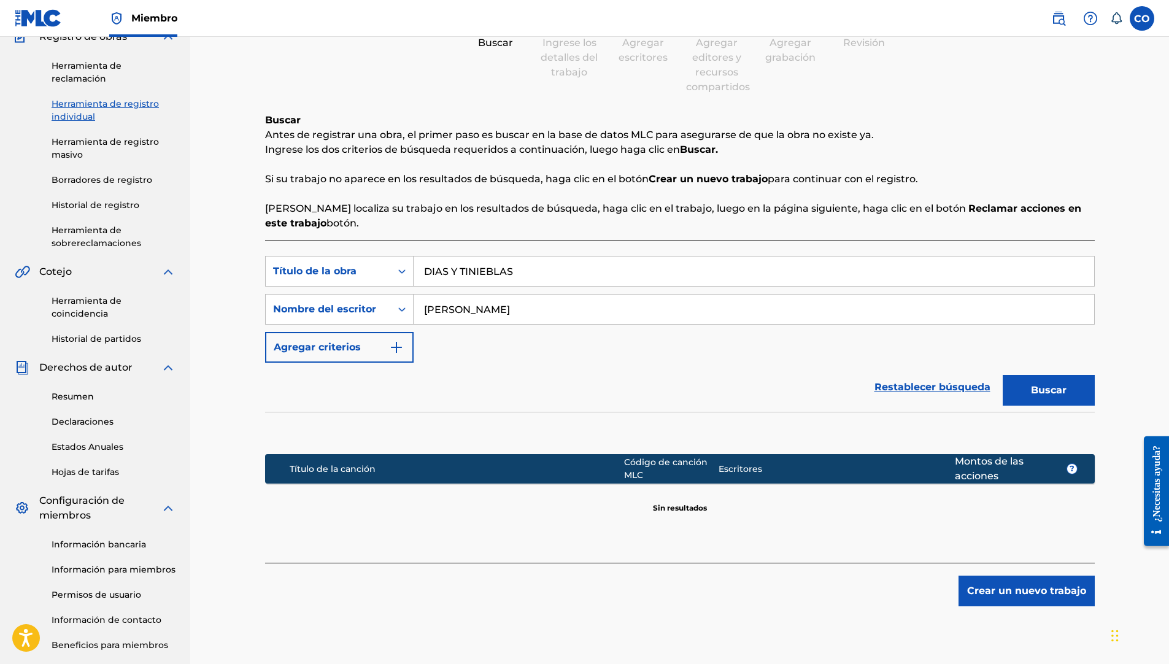
type input "DIAS Y TINIEBLAS"
click at [1003, 375] on button "Buscar" at bounding box center [1049, 390] width 92 height 31
click at [40, 25] on img at bounding box center [38, 18] width 47 height 18
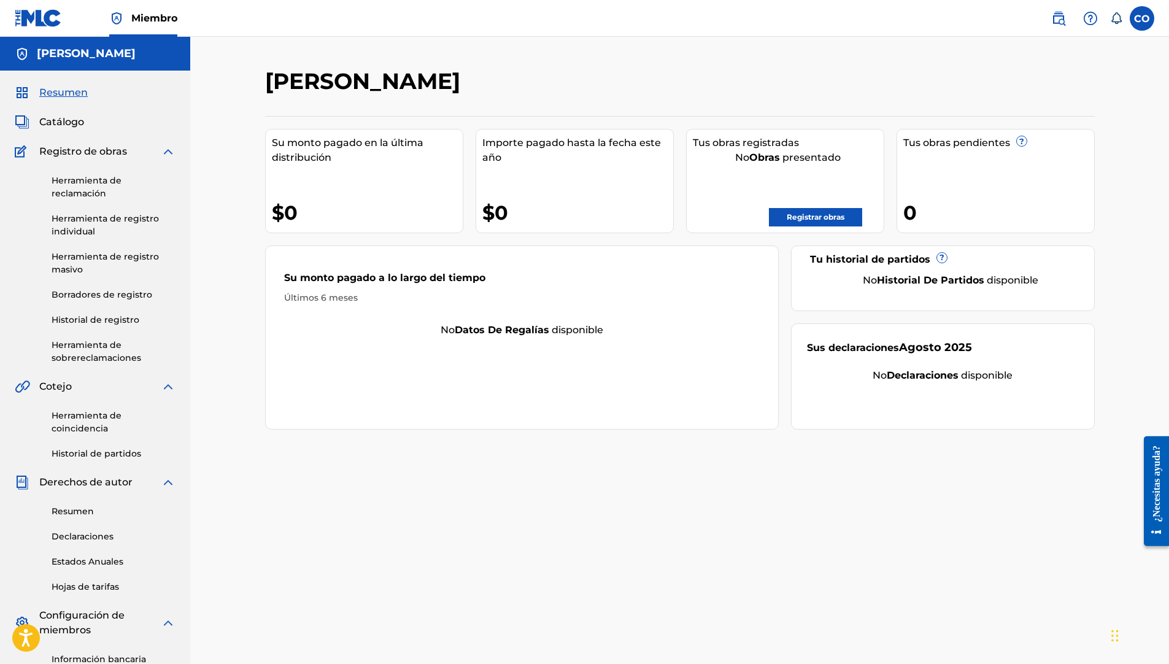
click at [826, 220] on link "Registrar obras" at bounding box center [815, 217] width 93 height 18
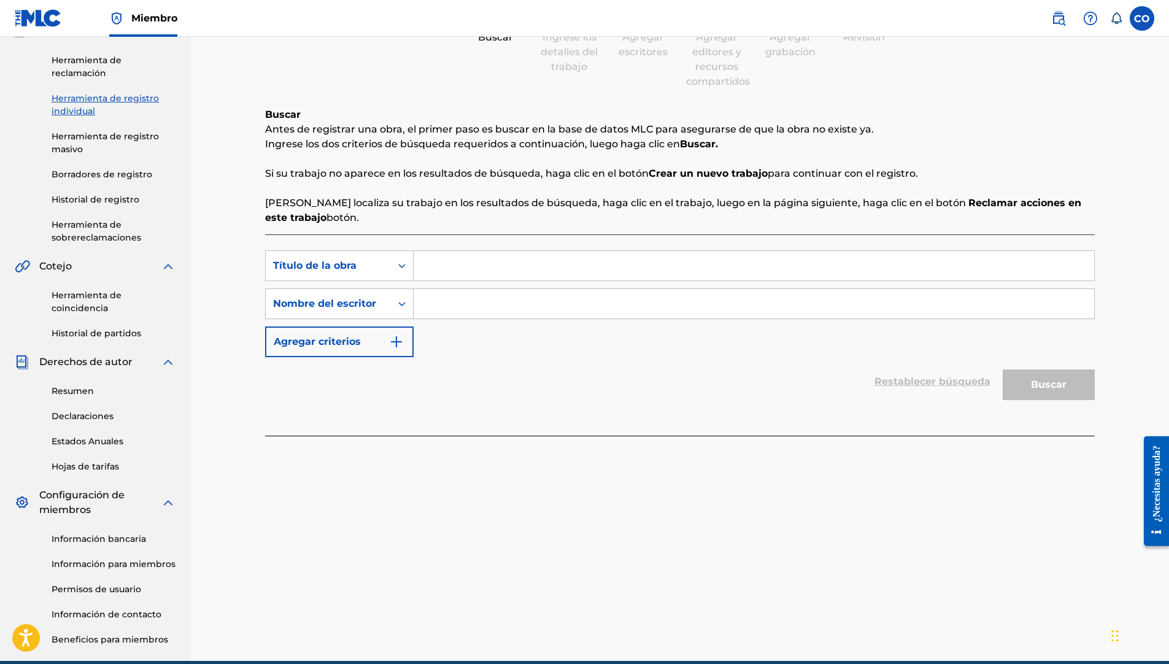
scroll to position [53, 0]
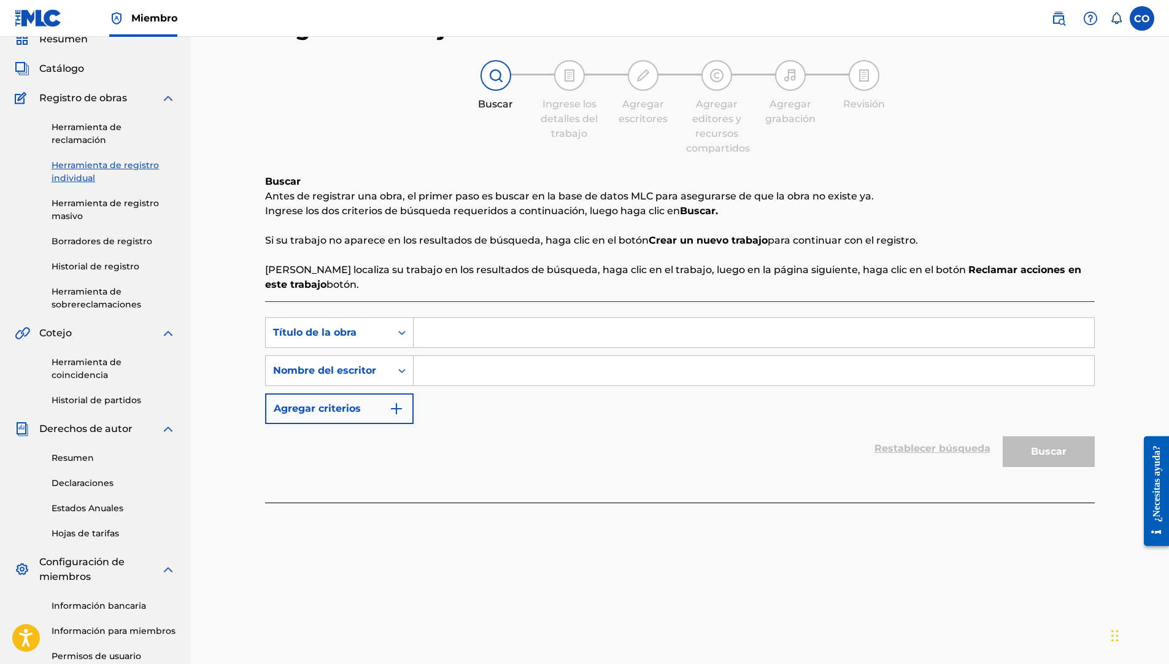
click at [453, 337] on input "Formulario de búsqueda" at bounding box center [754, 332] width 680 height 29
type input "LA CUMBIA DE LOS CACHORROS"
click at [507, 371] on input "Formulario de búsqueda" at bounding box center [754, 370] width 680 height 29
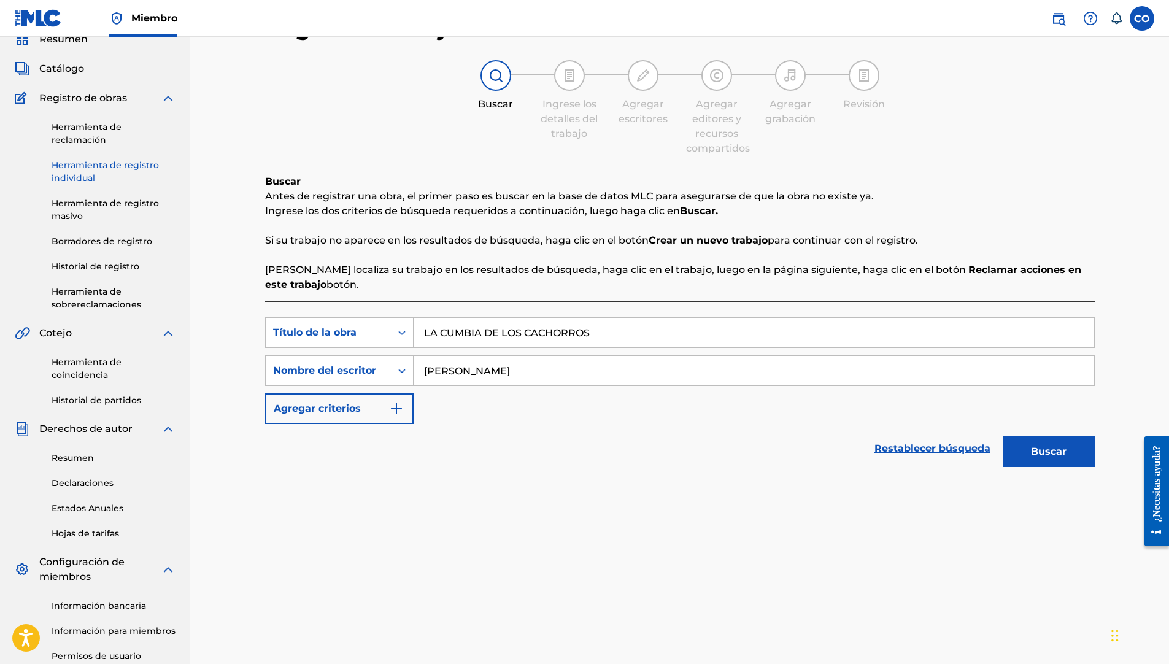
type input "[PERSON_NAME]"
click at [1043, 448] on button "Buscar" at bounding box center [1049, 451] width 92 height 31
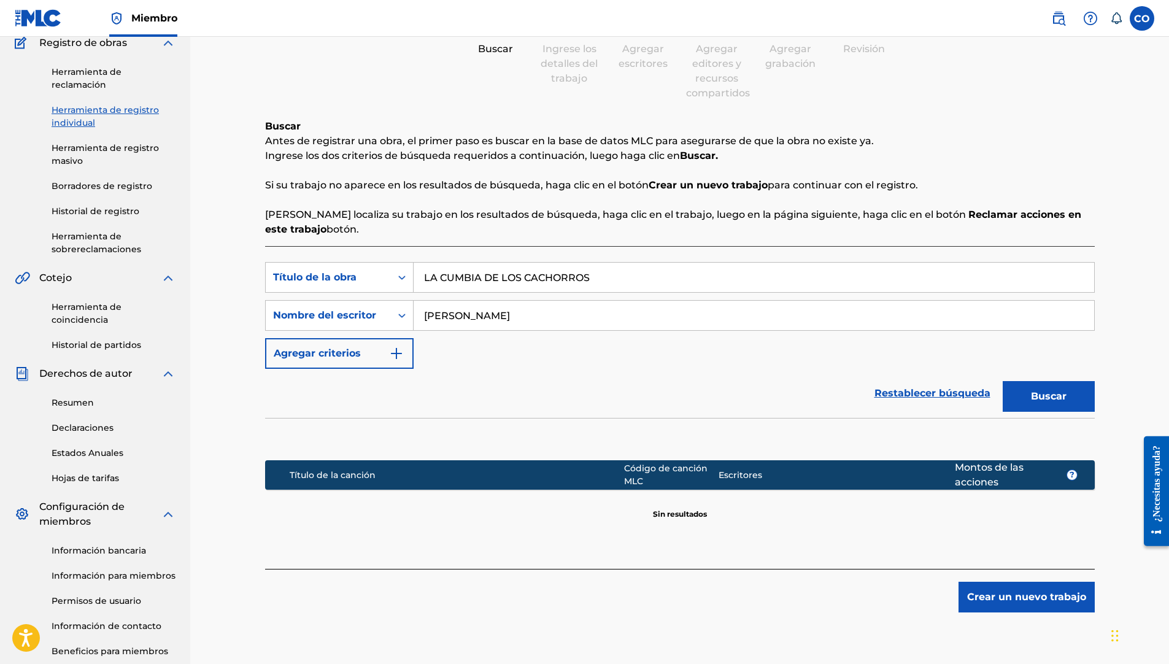
scroll to position [176, 0]
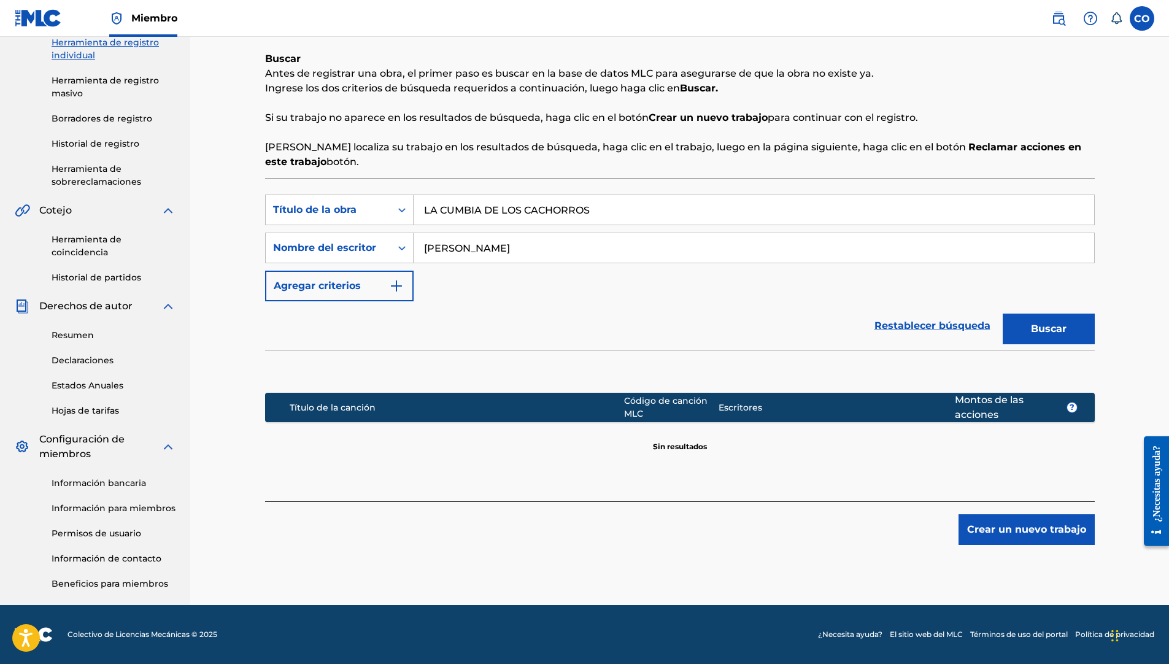
click at [1071, 533] on button "Crear un nuevo trabajo" at bounding box center [1026, 529] width 136 height 31
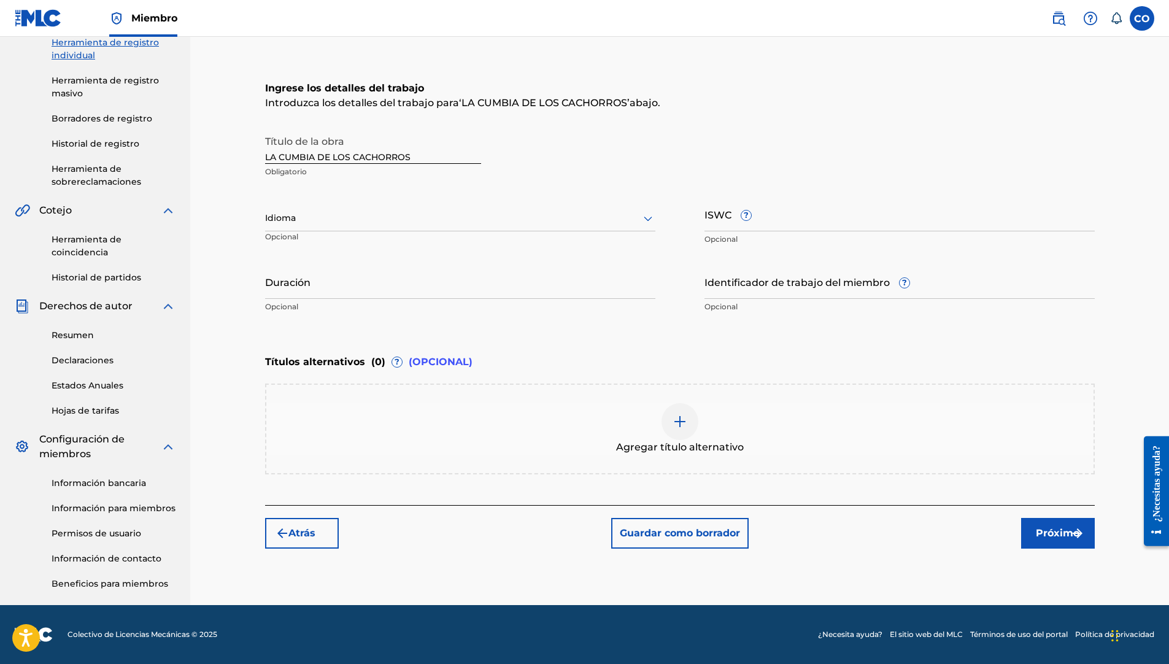
click at [644, 214] on icon at bounding box center [648, 218] width 15 height 15
click at [493, 271] on div "Español" at bounding box center [460, 273] width 389 height 28
click at [1039, 542] on button "Próximo" at bounding box center [1058, 533] width 74 height 31
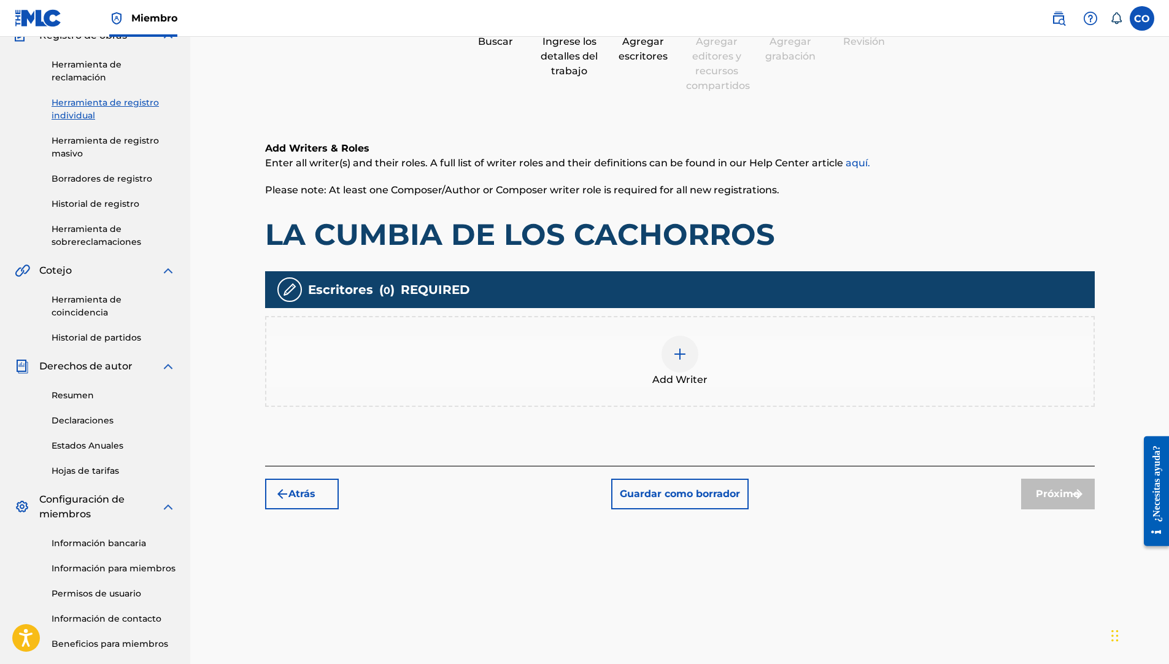
scroll to position [55, 0]
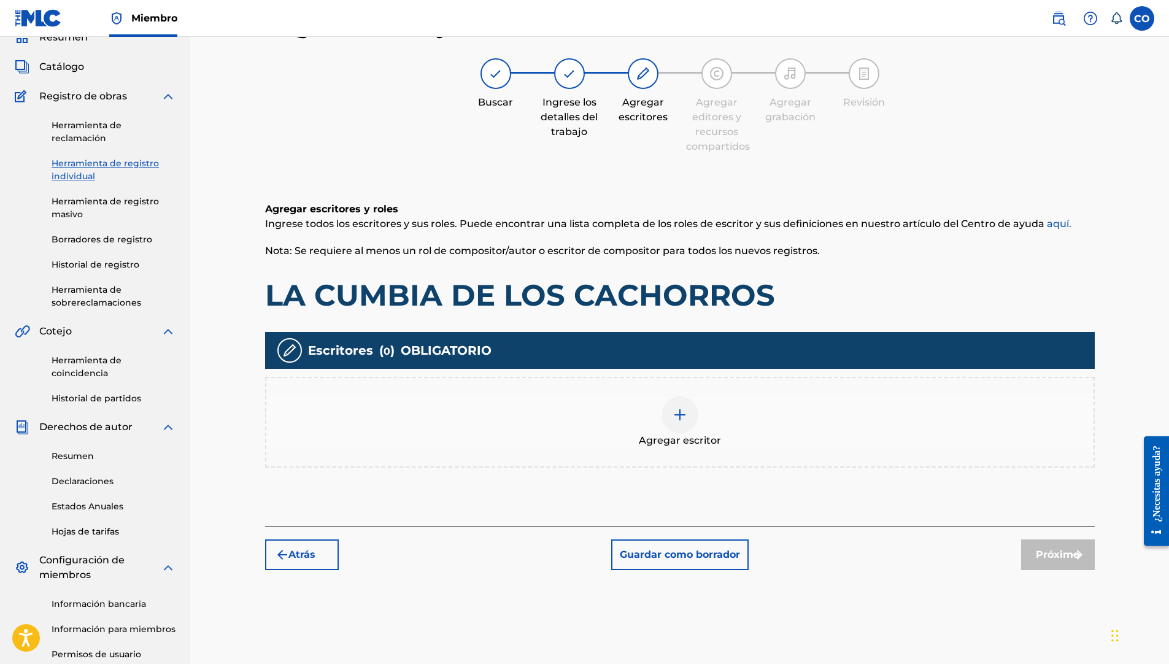
click at [680, 415] on img at bounding box center [679, 414] width 15 height 15
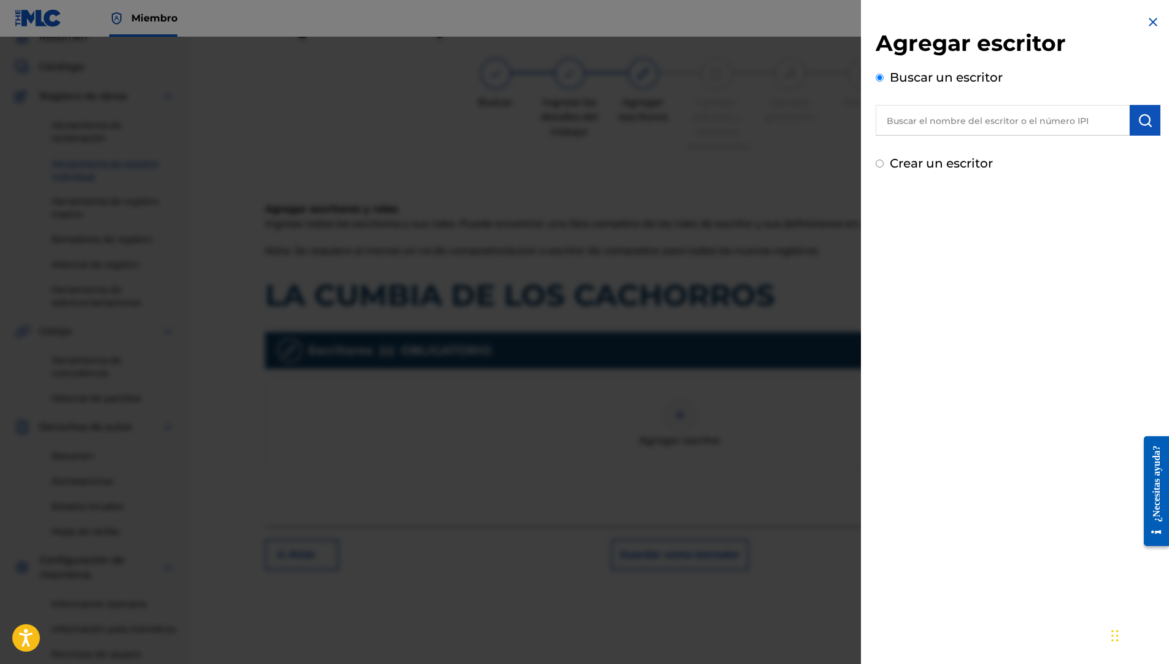
click at [875, 161] on div "Agregar escritor Buscar un escritor Crear un escritor" at bounding box center [1018, 93] width 314 height 187
click at [881, 164] on input "Crear un escritor" at bounding box center [880, 164] width 8 height 8
radio input "false"
radio input "true"
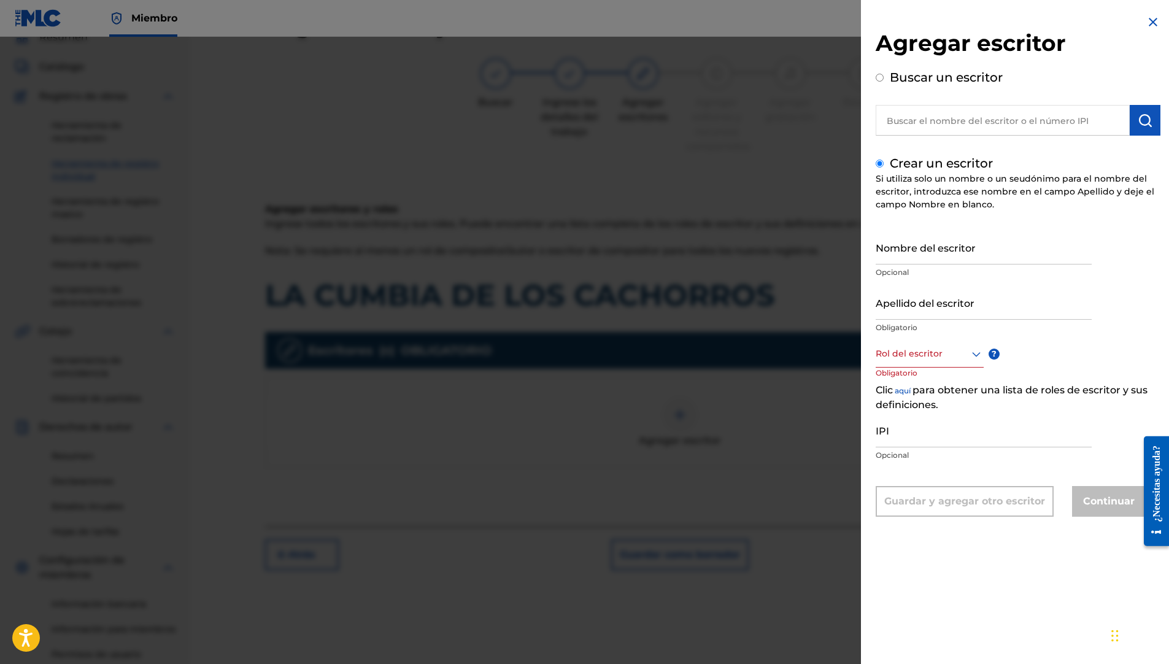
click at [938, 272] on p "Opcional" at bounding box center [984, 272] width 216 height 11
click at [946, 259] on input "Nombre del escritor" at bounding box center [984, 246] width 216 height 35
drag, startPoint x: 1007, startPoint y: 263, endPoint x: 939, endPoint y: 255, distance: 68.5
click at [939, 255] on input "[PERSON_NAME]" at bounding box center [984, 246] width 216 height 35
type input "[PERSON_NAME]"
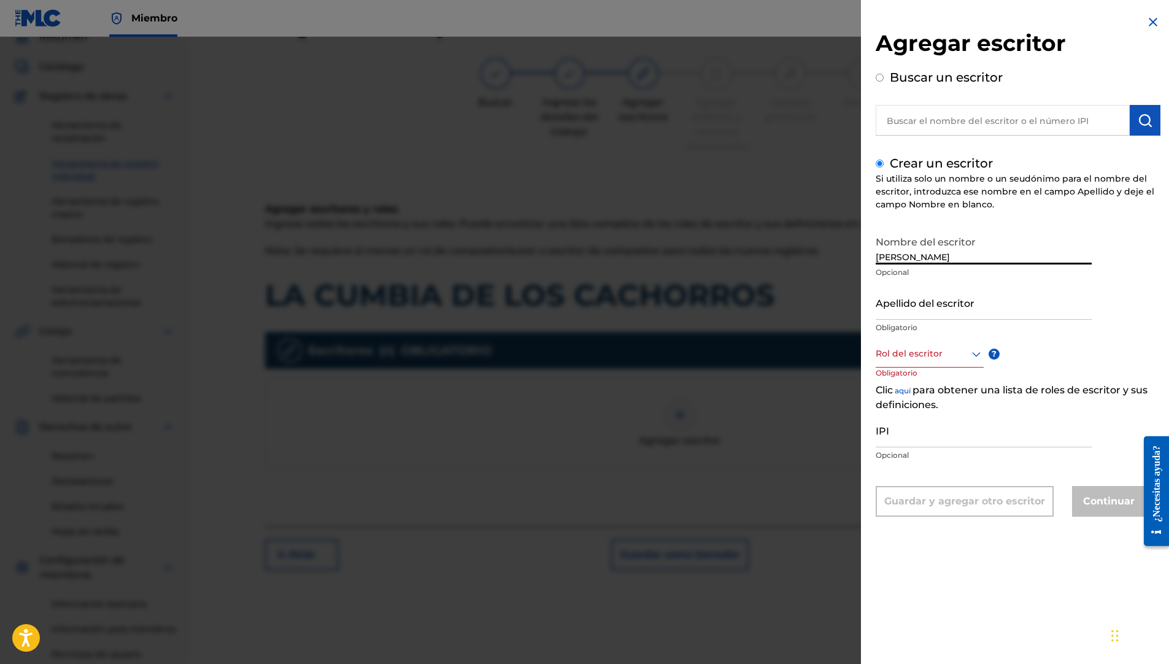
click at [964, 315] on input "Apellido del escritor" at bounding box center [984, 302] width 216 height 35
type input "[PERSON_NAME]"
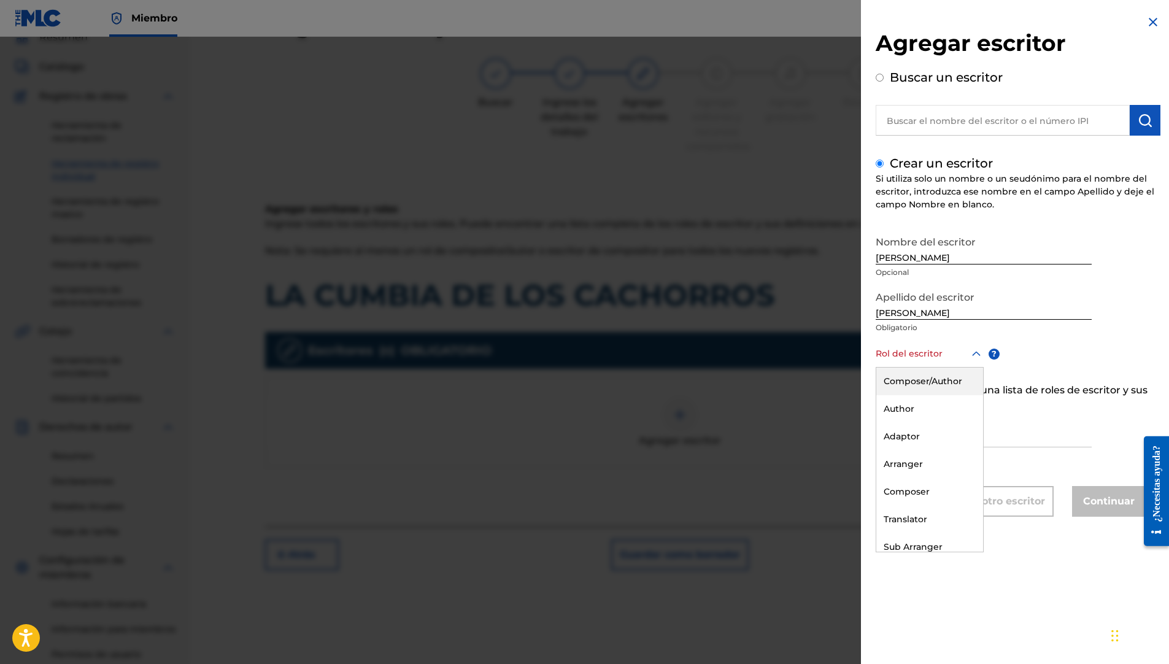
click at [950, 356] on div at bounding box center [930, 353] width 108 height 15
click at [949, 384] on div "Compositor/Autor" at bounding box center [929, 382] width 107 height 28
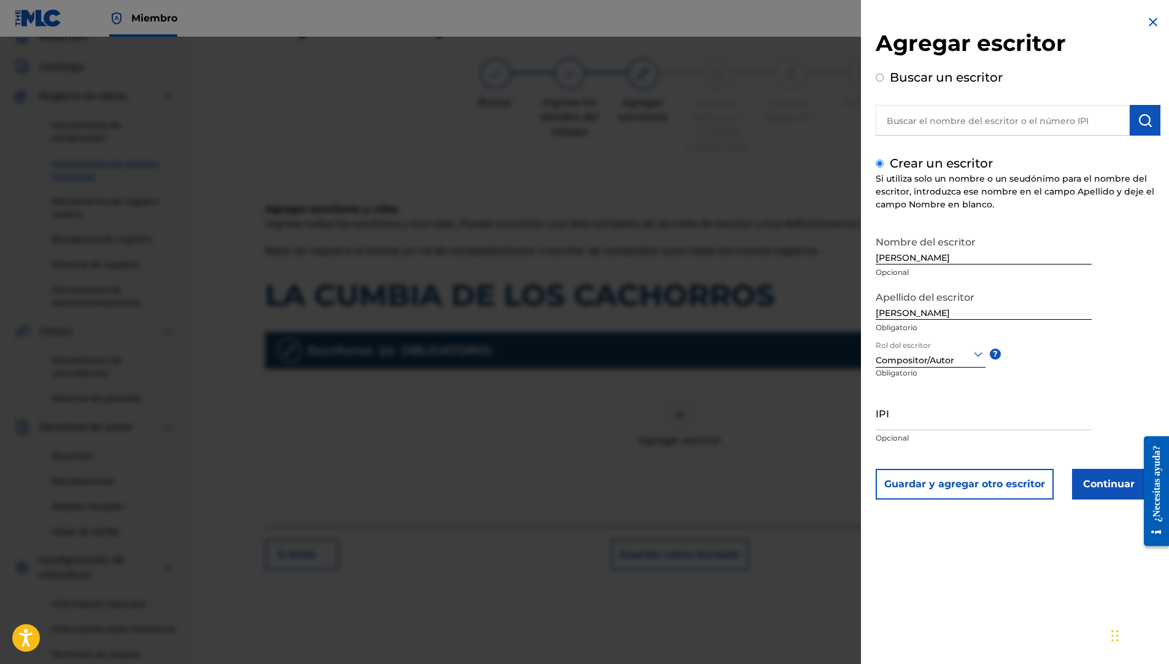
click at [1102, 482] on button "Continuar" at bounding box center [1109, 484] width 74 height 31
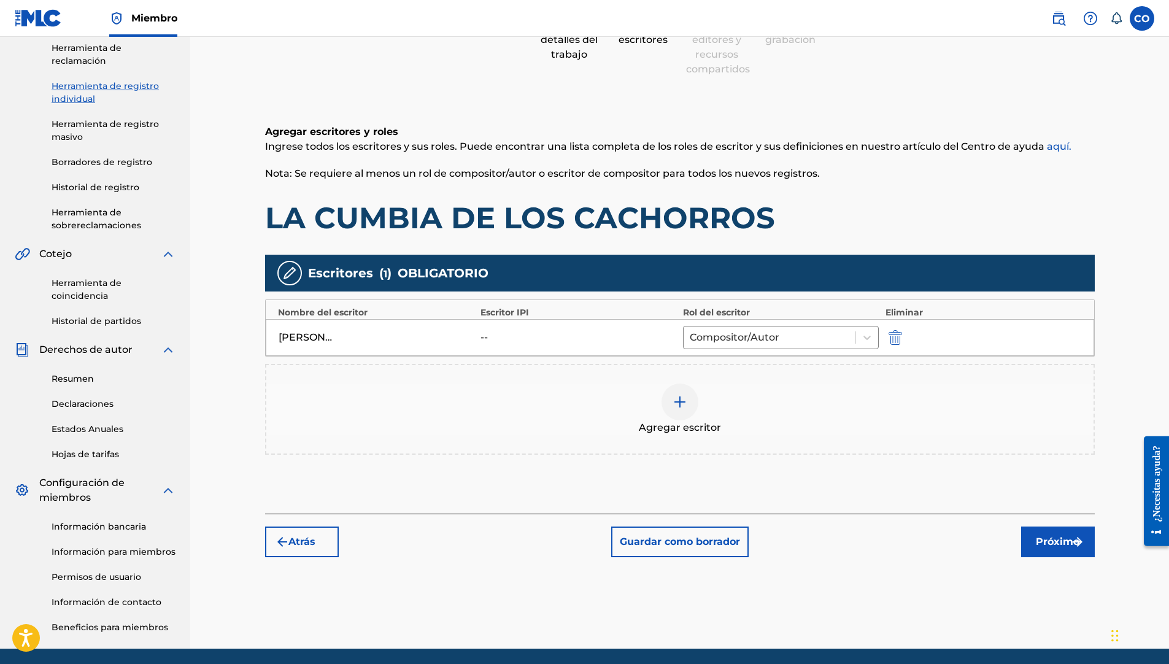
scroll to position [176, 0]
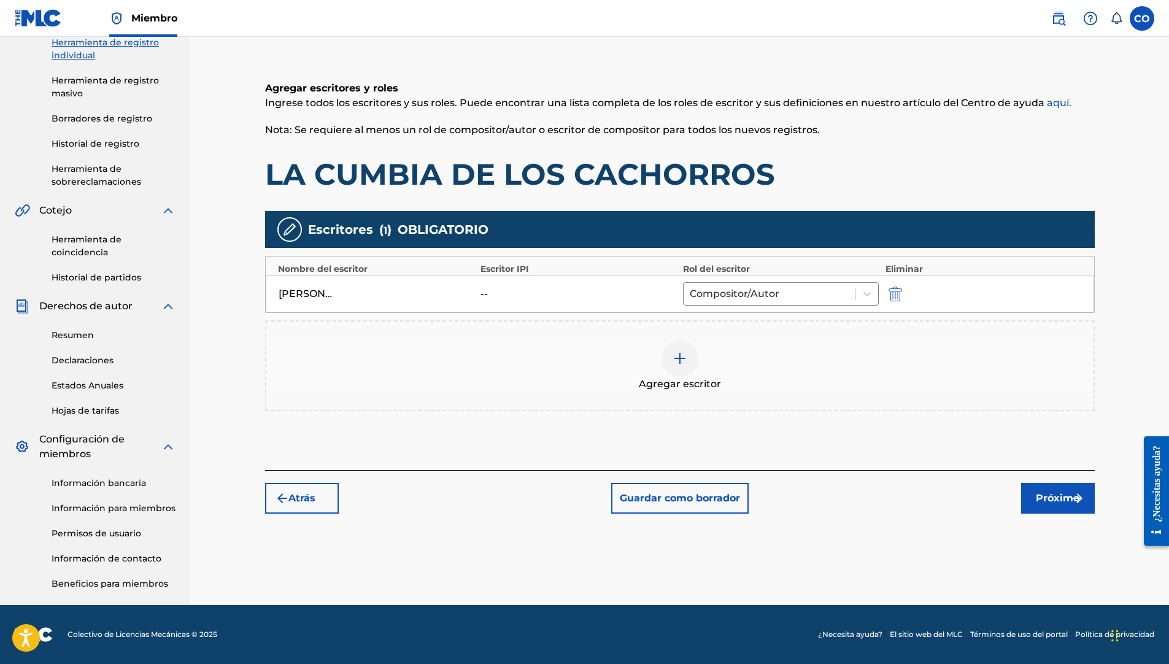
click at [1068, 501] on font "Próximo" at bounding box center [1058, 498] width 44 height 15
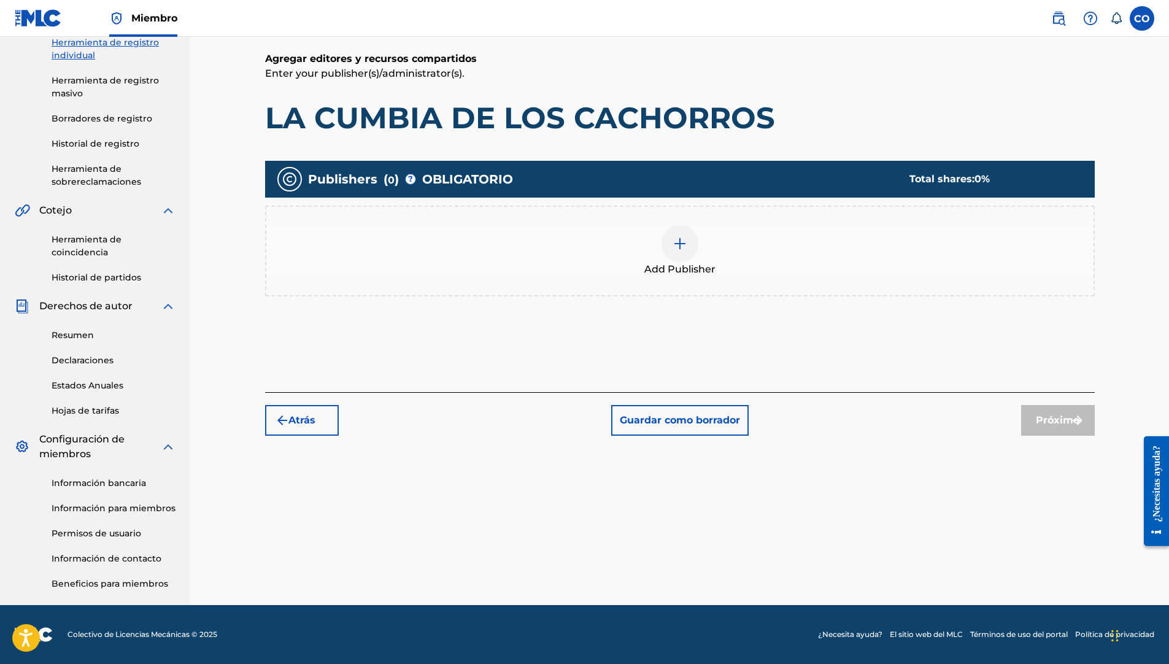
scroll to position [55, 0]
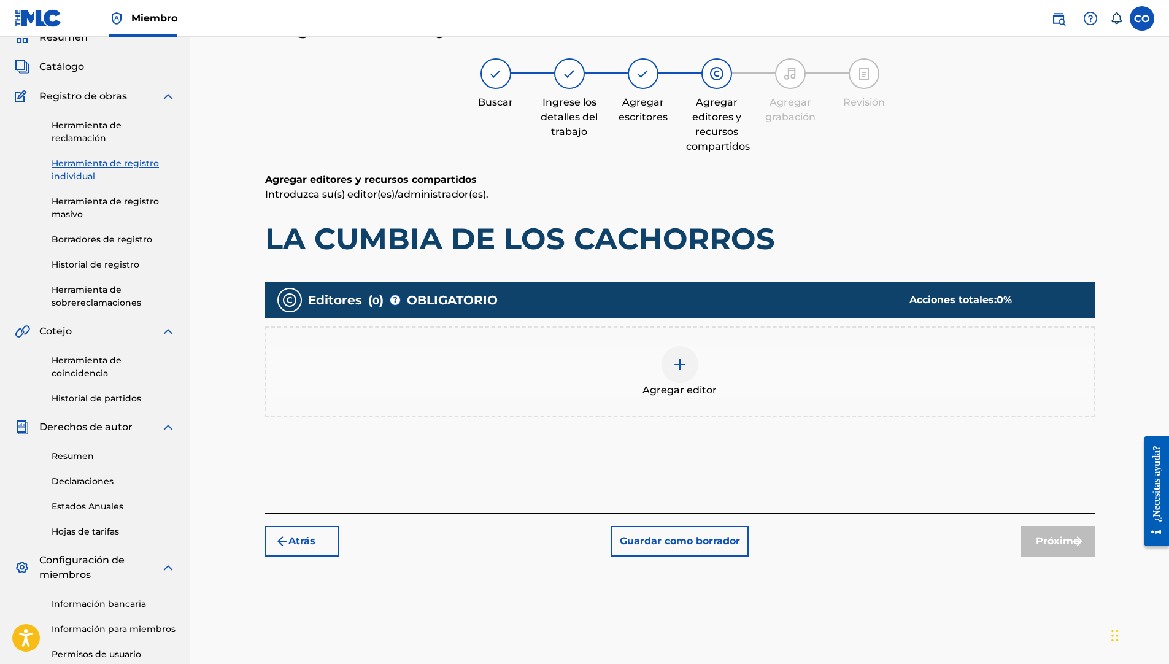
click at [879, 473] on div "Agregar editores y recursos compartidos Introduzca su(s) editor(es)/administrad…" at bounding box center [680, 342] width 830 height 341
click at [1038, 547] on div "Próximo" at bounding box center [1058, 541] width 74 height 31
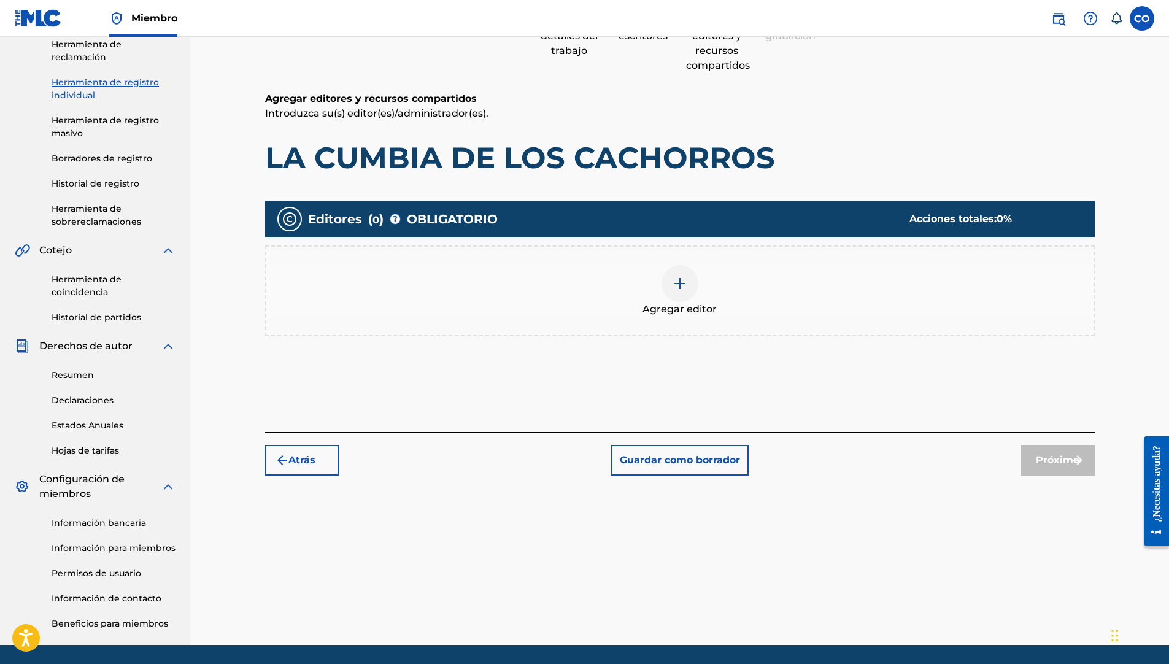
scroll to position [115, 0]
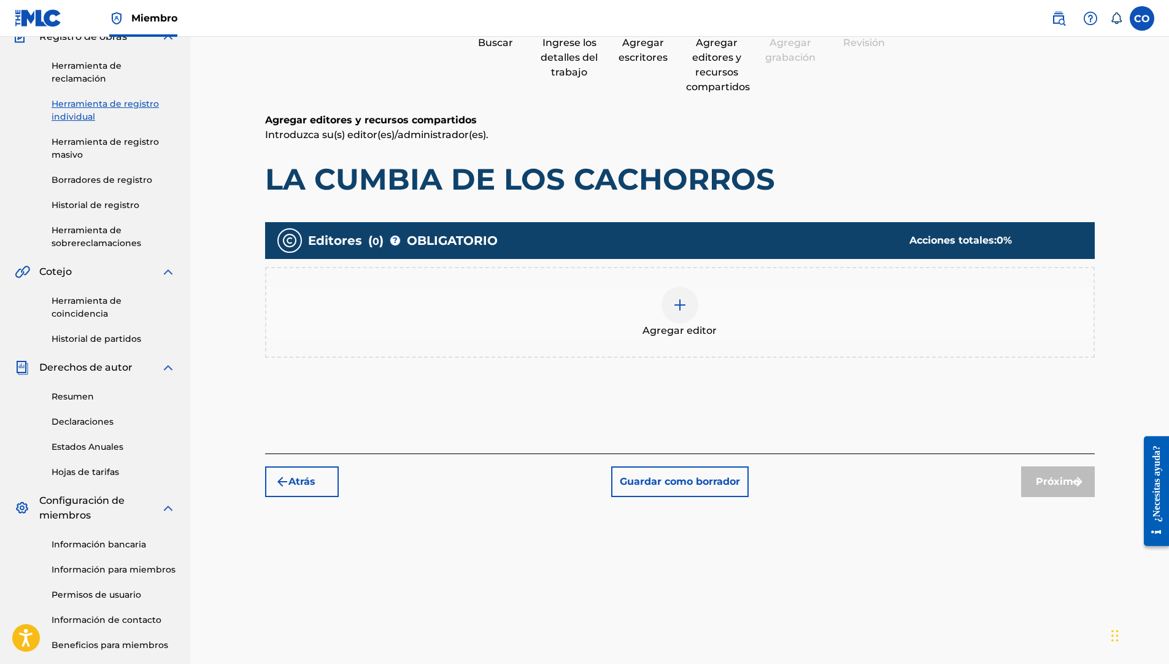
click at [689, 418] on div "Agregar editores y recursos compartidos Introduzca su(s) editor(es)/administrad…" at bounding box center [680, 283] width 830 height 341
click at [789, 458] on div "Registrar trabajo Buscar Ingrese los detalles del trabajo Agregar escritores Ag…" at bounding box center [680, 225] width 830 height 544
drag, startPoint x: 789, startPoint y: 458, endPoint x: 882, endPoint y: 522, distance: 112.5
click at [882, 522] on div "Registrar trabajo Buscar Ingrese los detalles del trabajo Agregar escritores Ag…" at bounding box center [679, 310] width 859 height 714
drag, startPoint x: 882, startPoint y: 522, endPoint x: 876, endPoint y: 530, distance: 9.6
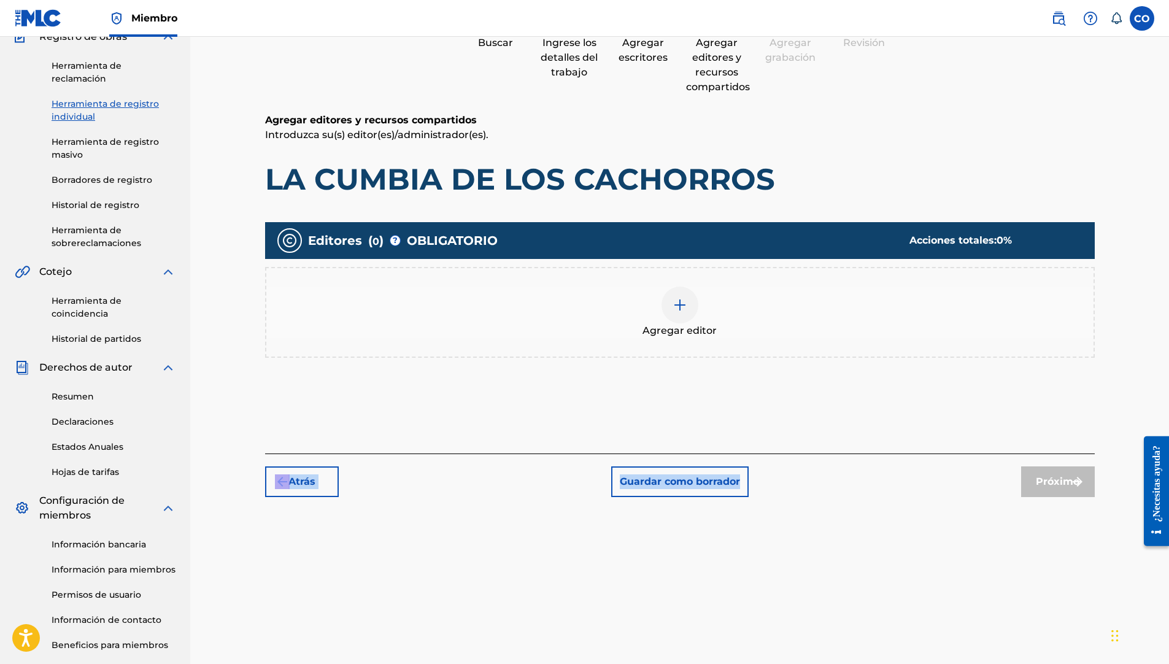
click at [876, 530] on div "Registrar trabajo Buscar Ingrese los detalles del trabajo Agregar escritores Ag…" at bounding box center [679, 310] width 859 height 714
click at [676, 311] on img at bounding box center [679, 305] width 15 height 15
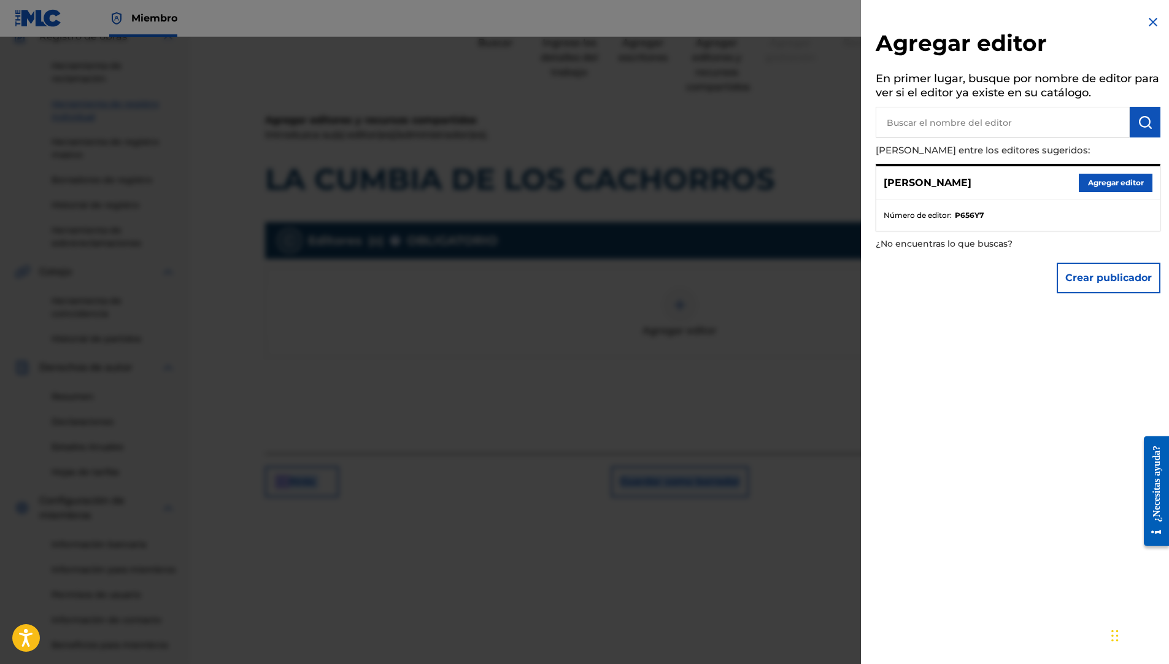
click at [1113, 186] on button "Agregar editor" at bounding box center [1116, 183] width 74 height 18
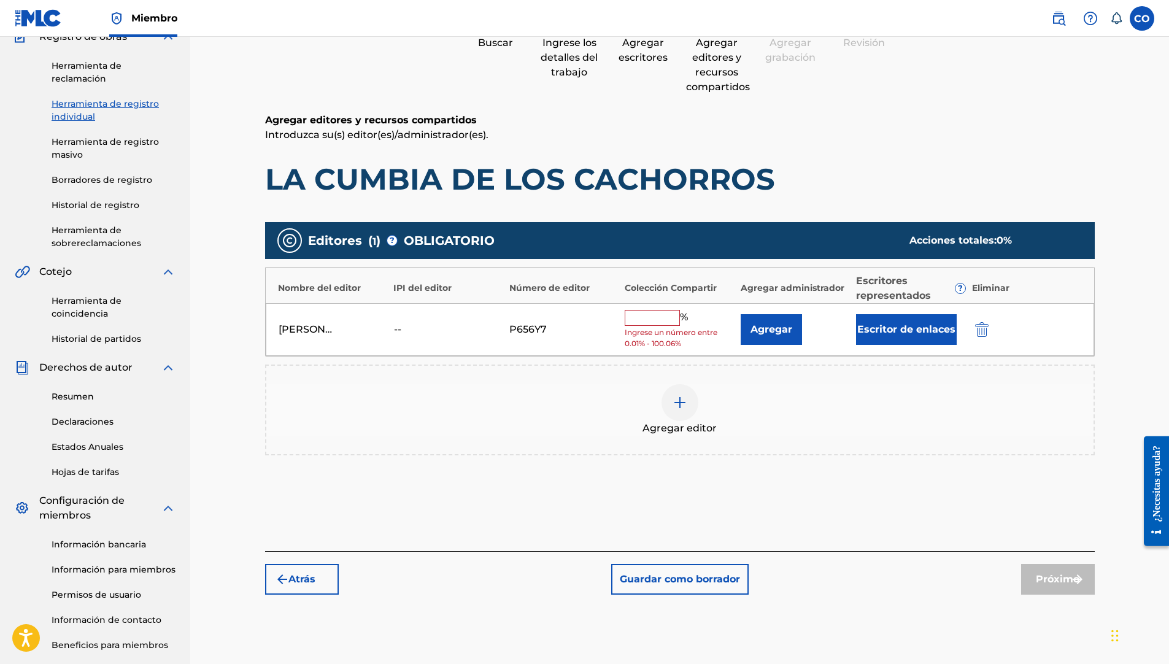
click at [650, 319] on input "text" at bounding box center [652, 318] width 55 height 16
click at [990, 325] on button "submit" at bounding box center [980, 329] width 18 height 14
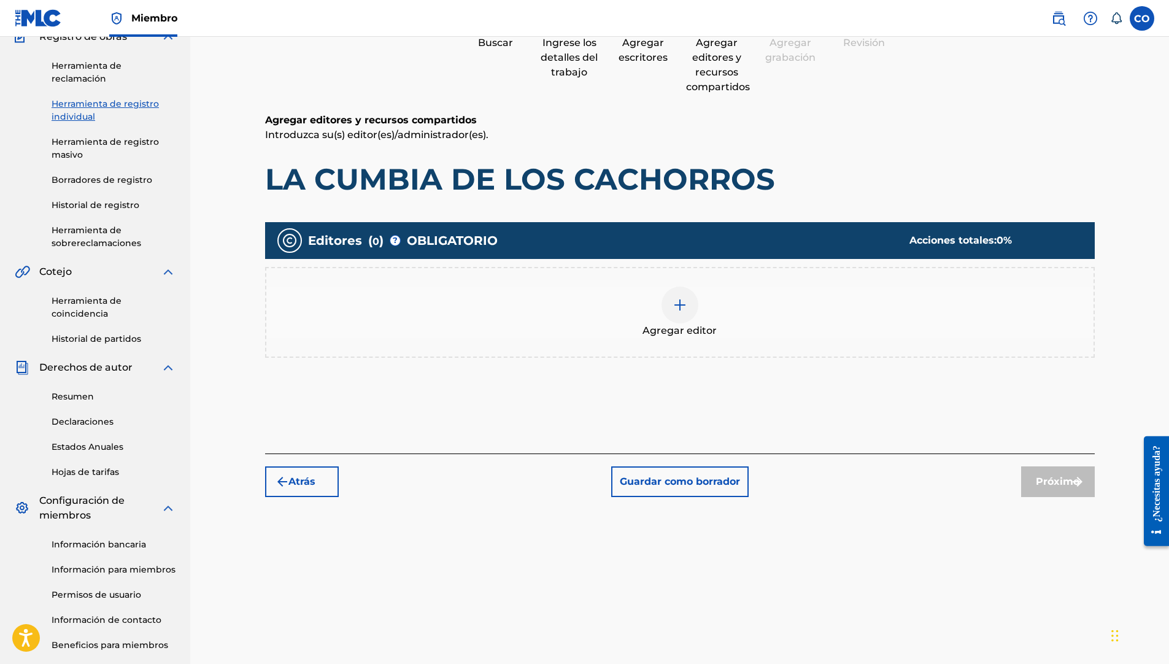
click at [822, 452] on div "Agregar editores y recursos compartidos Introduzca su(s) editor(es)/administrad…" at bounding box center [680, 283] width 830 height 341
drag, startPoint x: 838, startPoint y: 442, endPoint x: 850, endPoint y: 455, distance: 17.4
click at [839, 442] on div "Agregar editores y recursos compartidos Introduzca su(s) editor(es)/administrad…" at bounding box center [680, 283] width 830 height 341
click at [863, 496] on div "Atrás Guardar como borrador Próximo" at bounding box center [680, 475] width 830 height 44
click at [680, 298] on img at bounding box center [679, 305] width 15 height 15
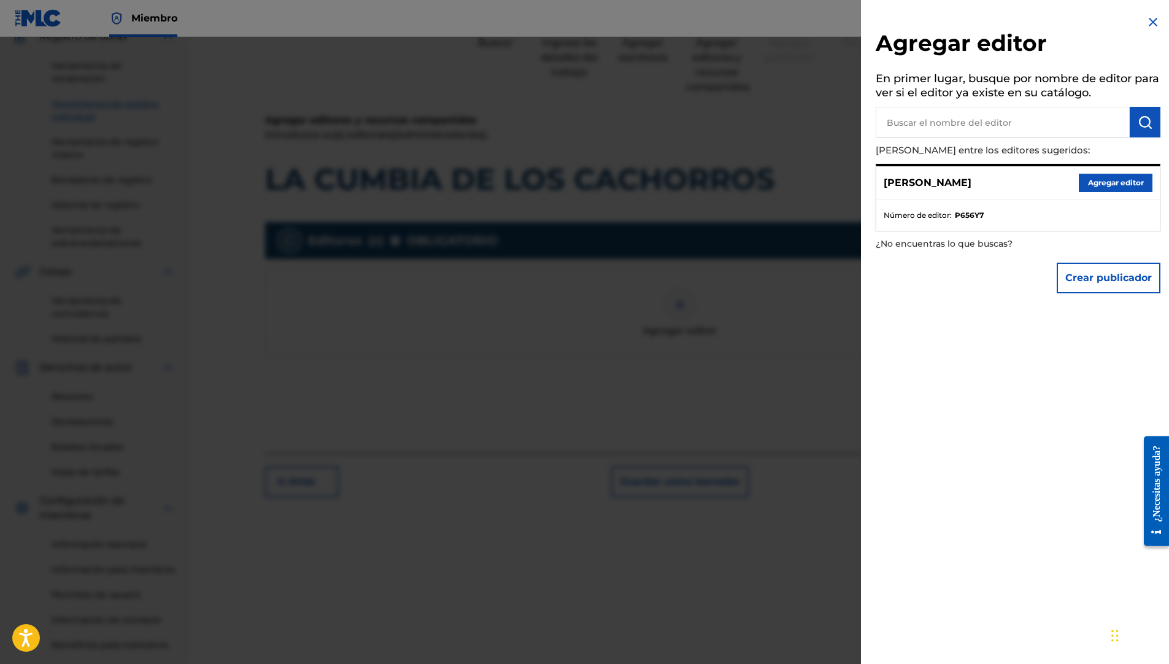
click at [1091, 189] on button "Agregar editor" at bounding box center [1116, 183] width 74 height 18
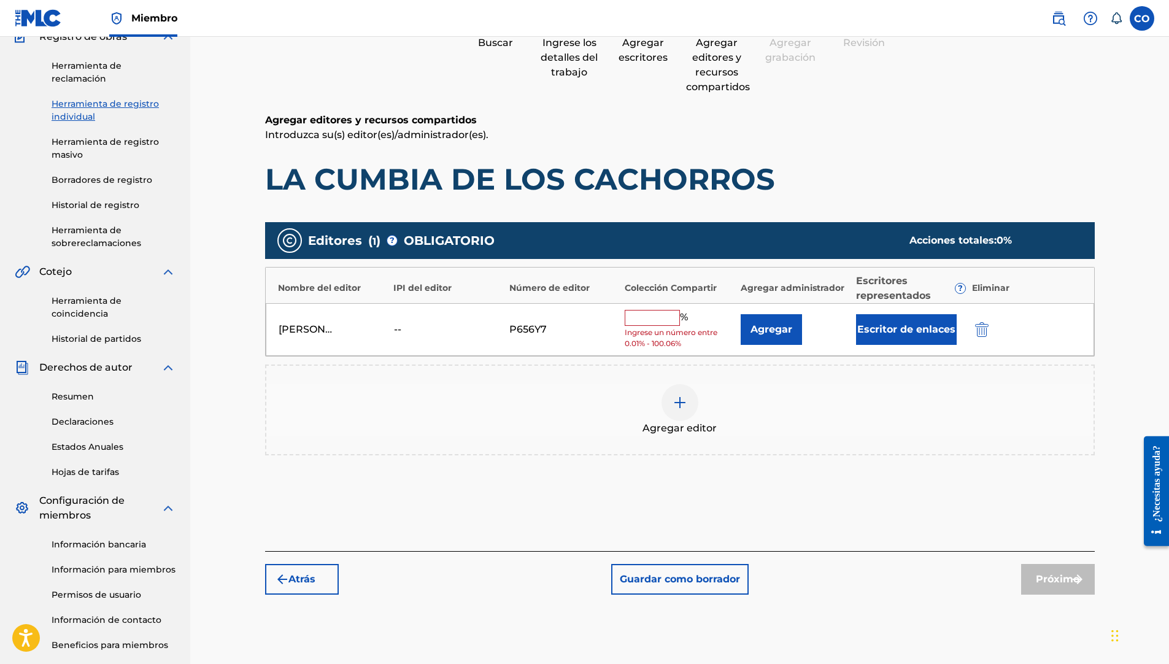
click at [634, 324] on input "text" at bounding box center [652, 318] width 55 height 16
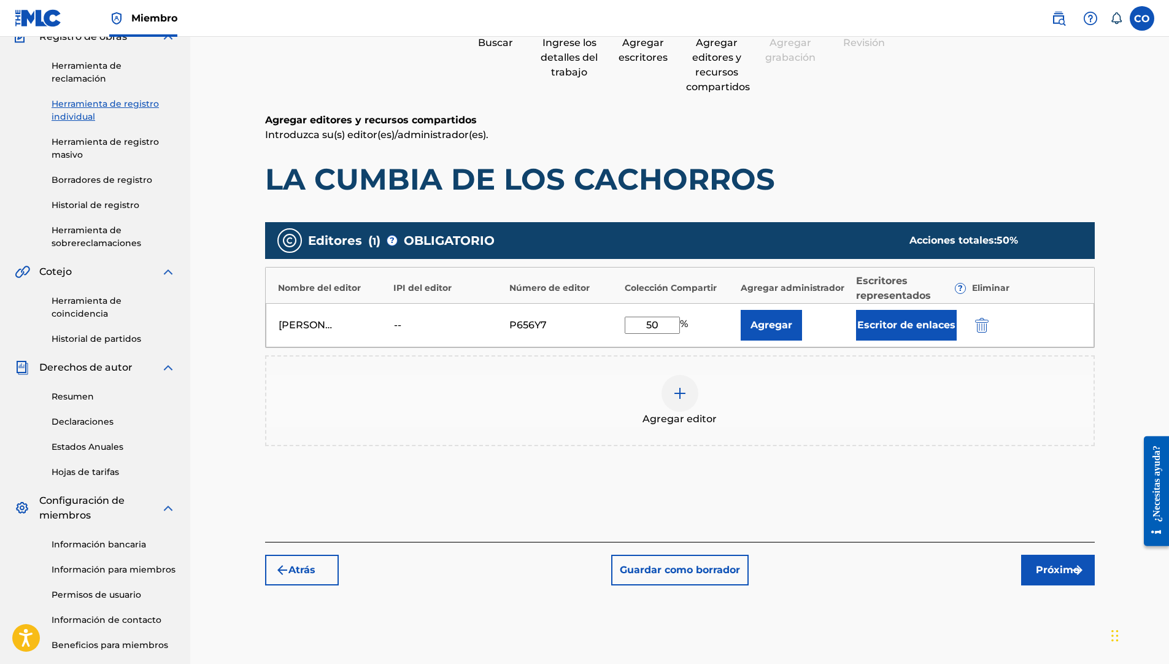
type input "5"
type input "0.1"
click at [1051, 578] on button "Próximo" at bounding box center [1058, 570] width 74 height 31
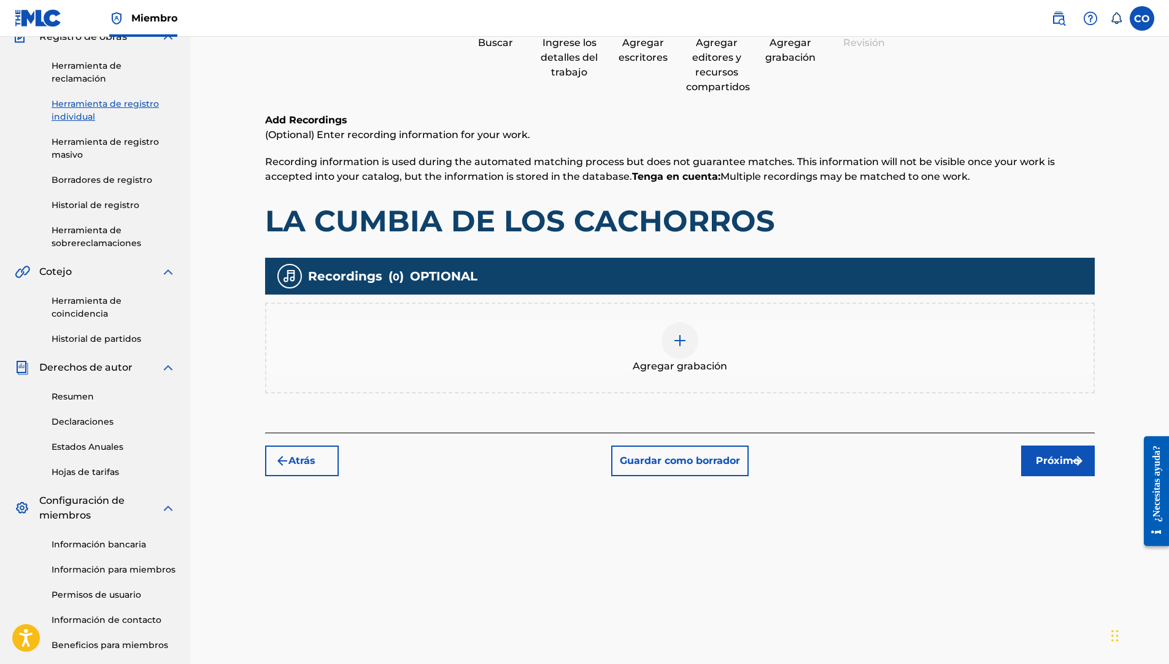
scroll to position [55, 0]
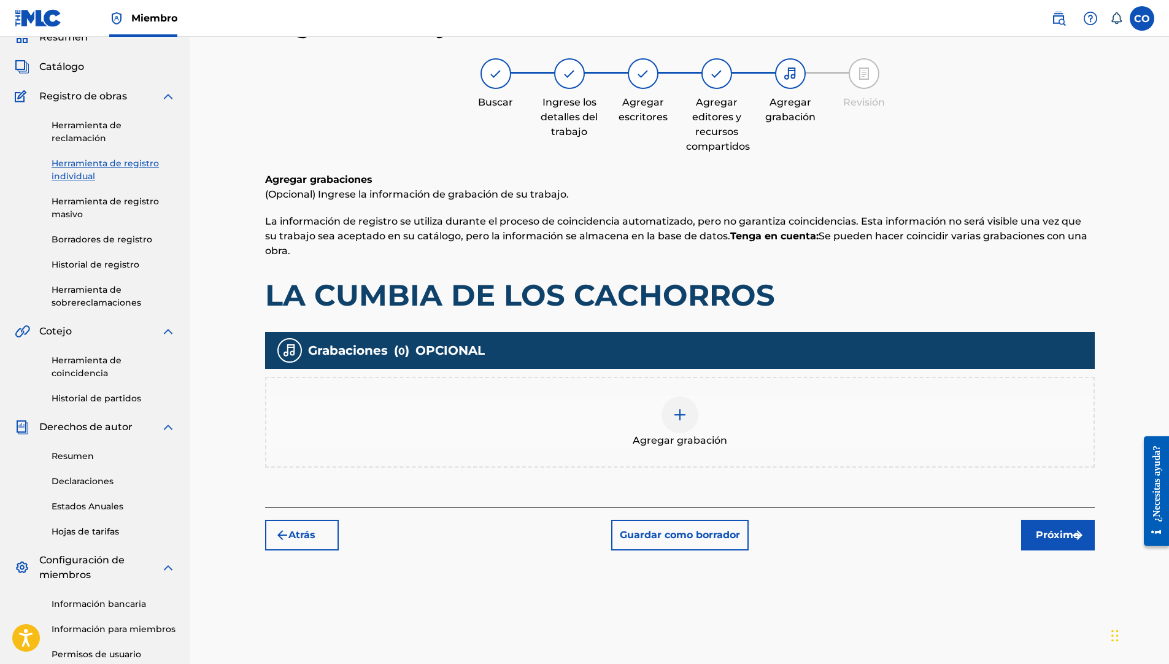
click at [1046, 541] on font "Próximo" at bounding box center [1058, 535] width 44 height 15
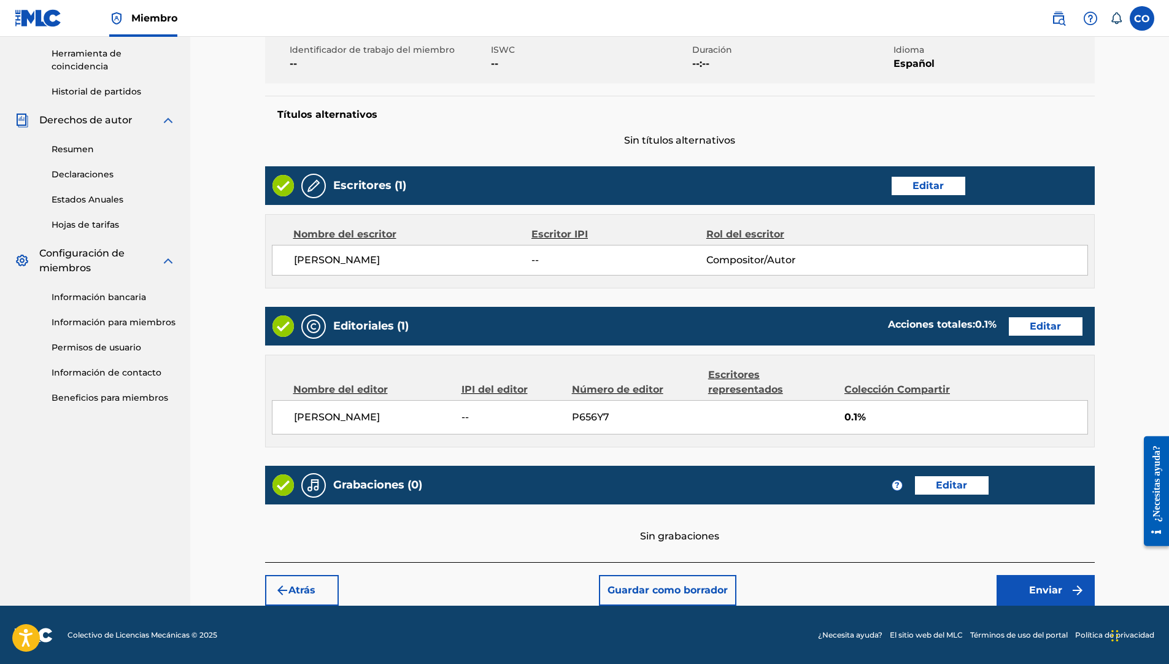
scroll to position [363, 0]
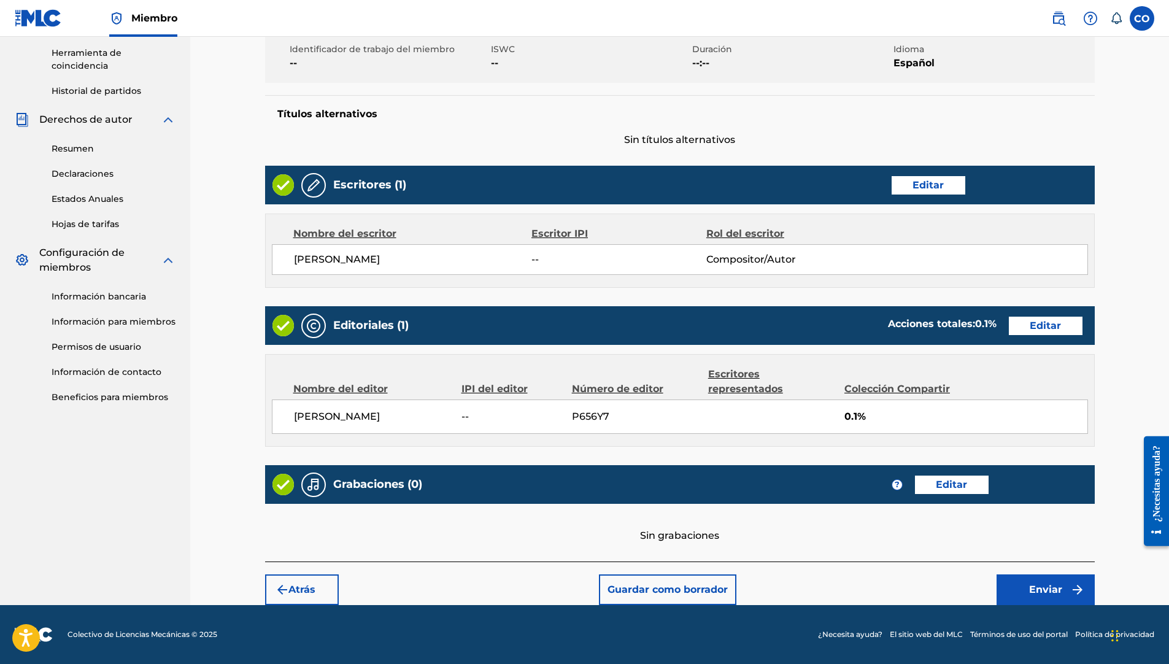
click at [53, 25] on img at bounding box center [38, 18] width 47 height 18
